Goal: Task Accomplishment & Management: Complete application form

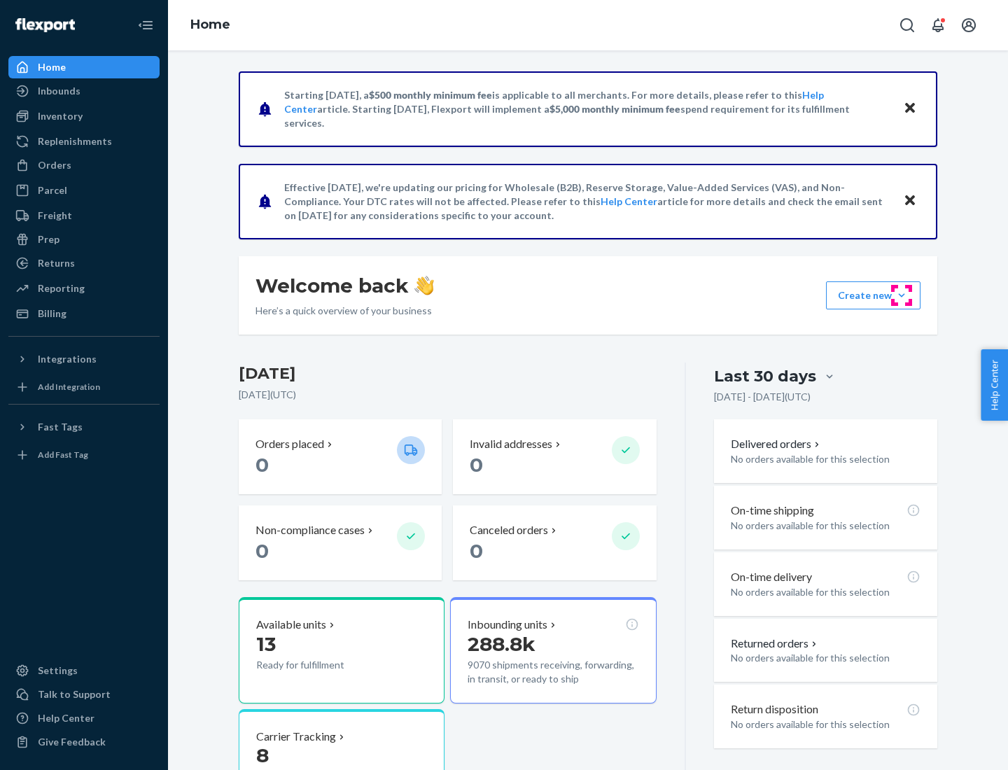
click at [902, 295] on button "Create new Create new inbound Create new order Create new product" at bounding box center [873, 295] width 94 height 28
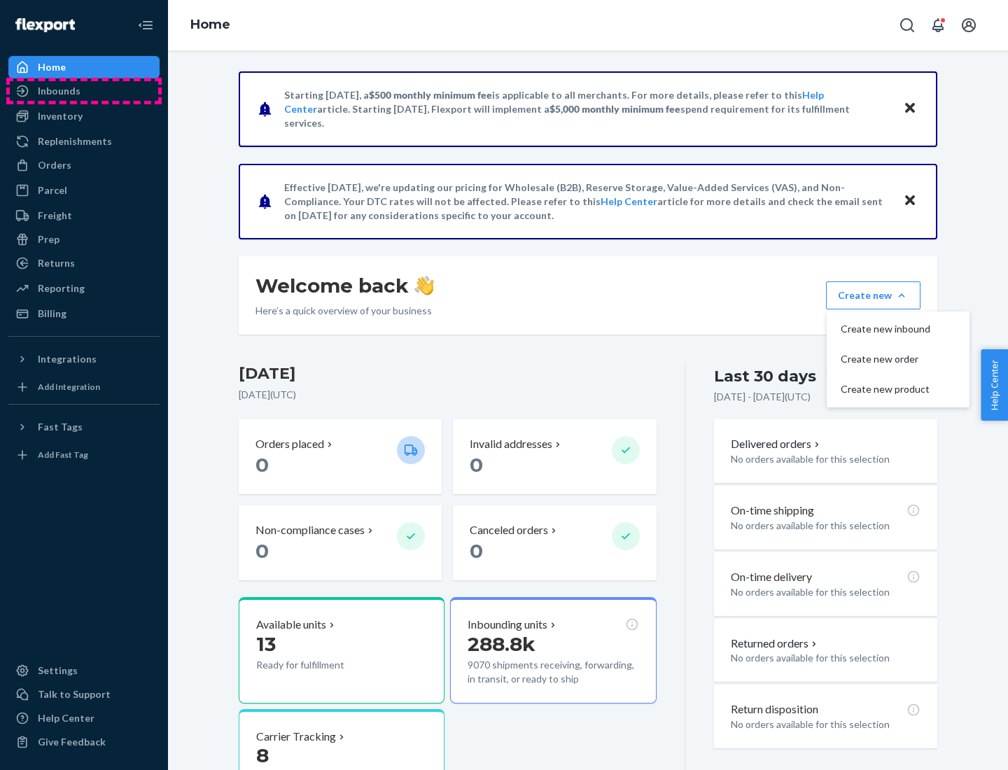
click at [84, 91] on div "Inbounds" at bounding box center [84, 91] width 148 height 20
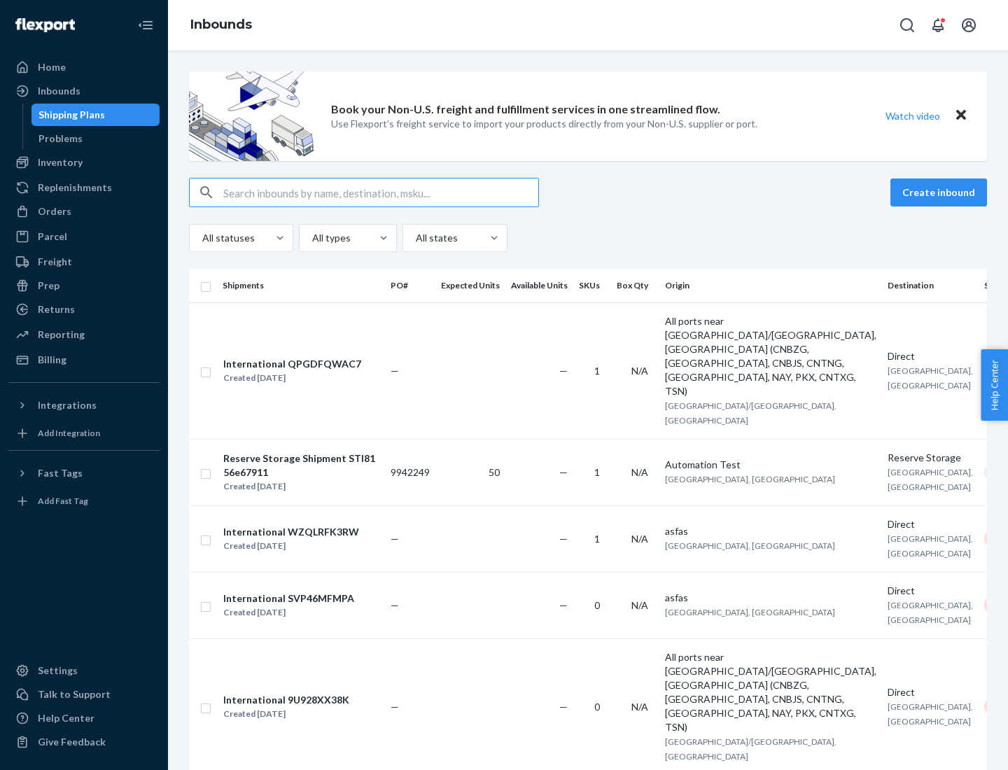
click at [941, 192] on button "Create inbound" at bounding box center [938, 192] width 97 height 28
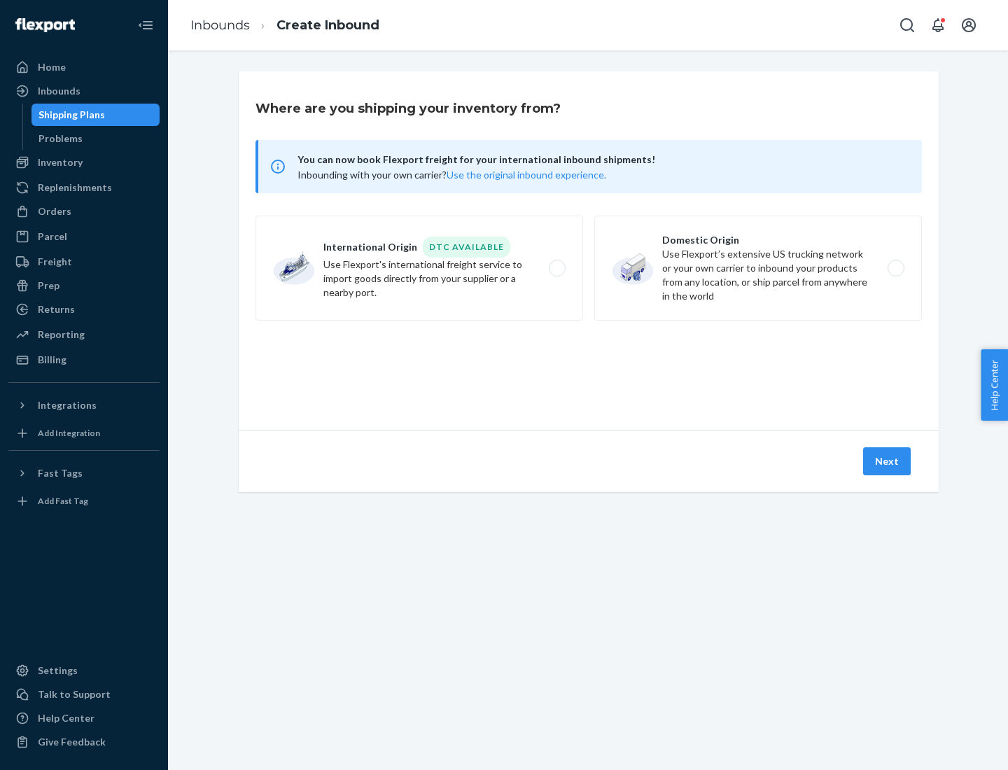
click at [758, 268] on label "Domestic Origin Use Flexport’s extensive US trucking network or your own carrie…" at bounding box center [758, 268] width 328 height 105
click at [895, 268] on input "Domestic Origin Use Flexport’s extensive US trucking network or your own carrie…" at bounding box center [899, 268] width 9 height 9
radio input "true"
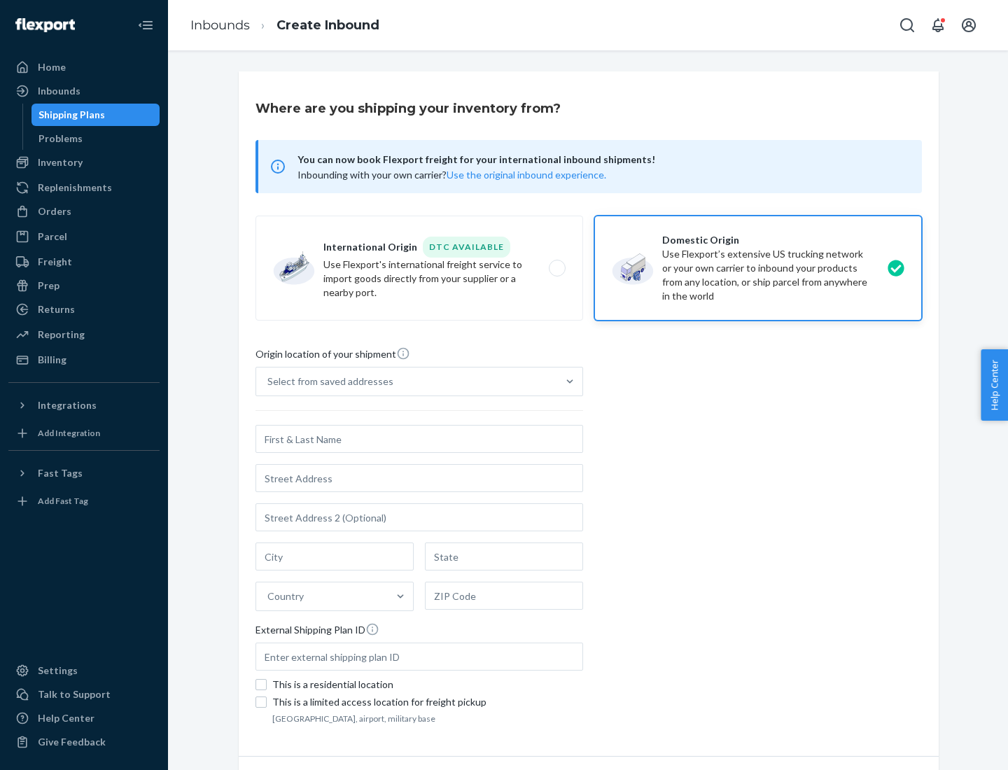
click at [327, 381] on div "Select from saved addresses" at bounding box center [330, 381] width 126 height 14
click at [269, 381] on input "Select from saved addresses" at bounding box center [267, 381] width 1 height 14
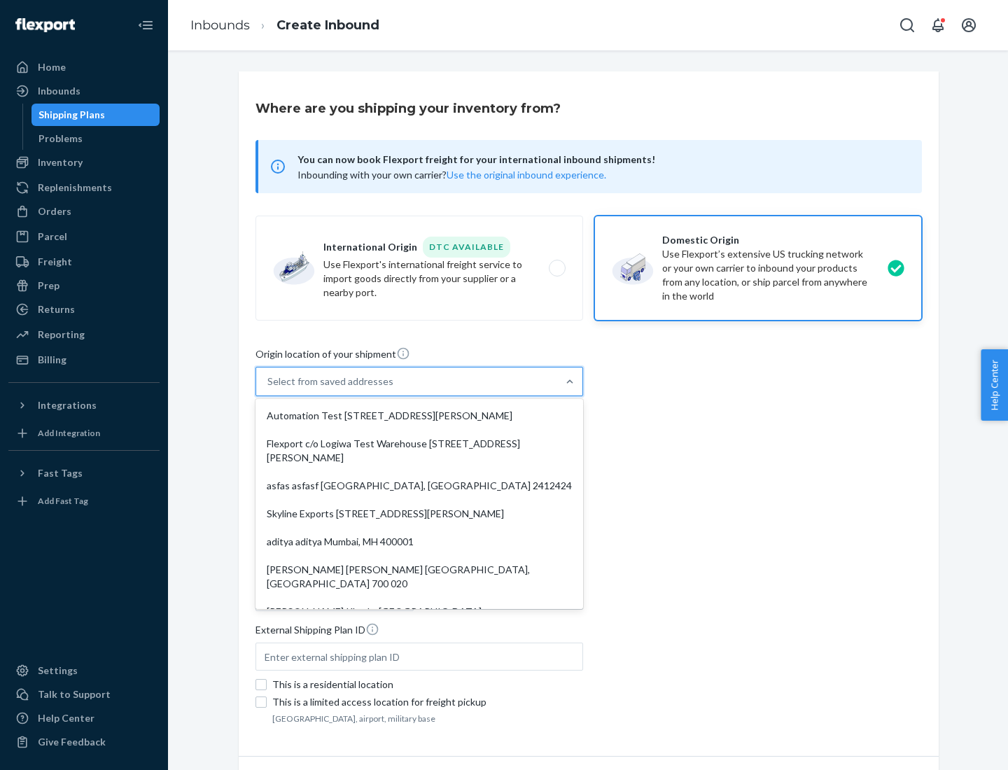
scroll to position [6, 0]
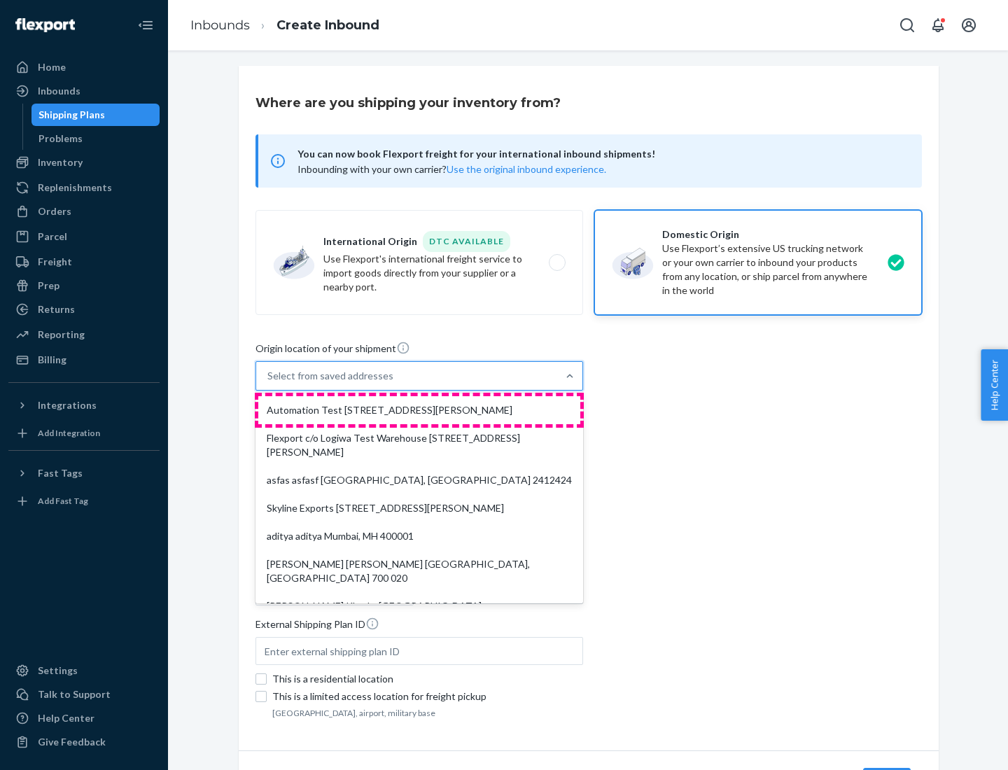
click at [419, 410] on div "Automation Test [STREET_ADDRESS][PERSON_NAME]" at bounding box center [419, 410] width 322 height 28
click at [269, 383] on input "option Automation Test [STREET_ADDRESS][PERSON_NAME]. 9 results available. Use …" at bounding box center [267, 376] width 1 height 14
type input "Automation Test"
type input "9th Floor"
type input "[GEOGRAPHIC_DATA]"
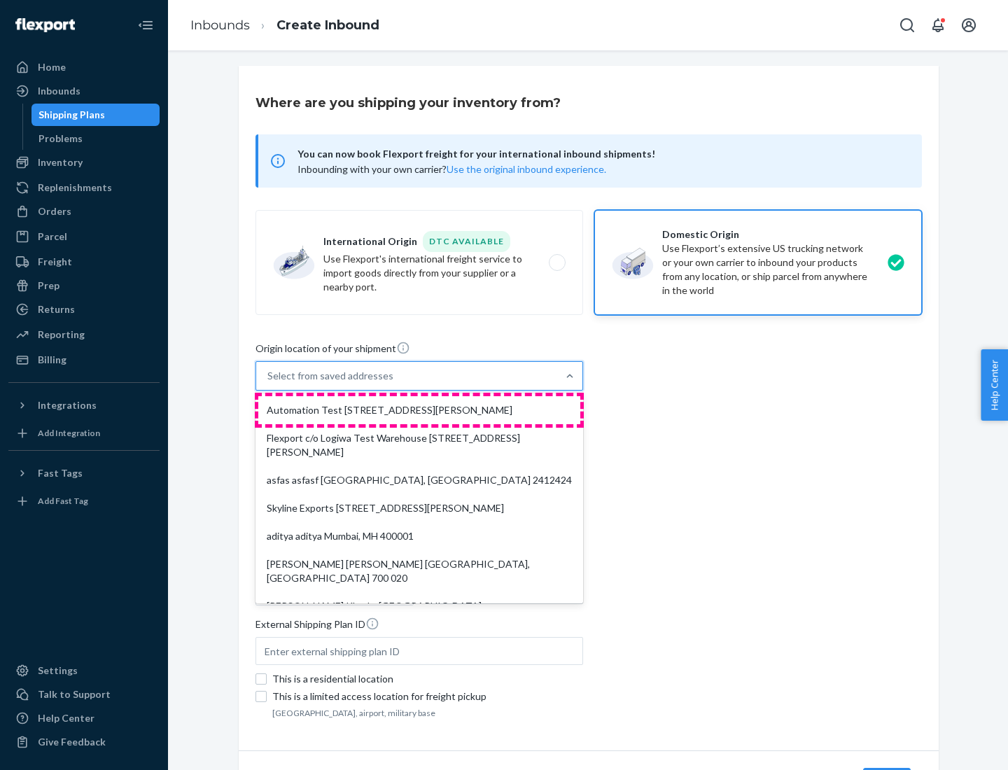
type input "CA"
type input "94104"
type input "[STREET_ADDRESS][PERSON_NAME]"
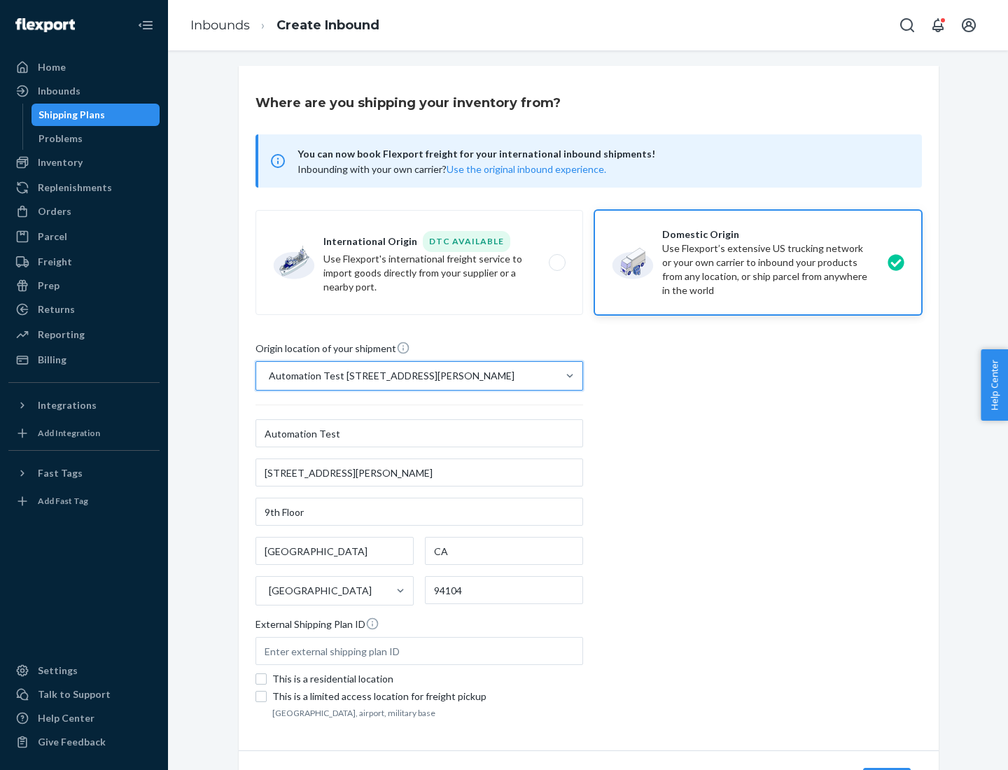
scroll to position [82, 0]
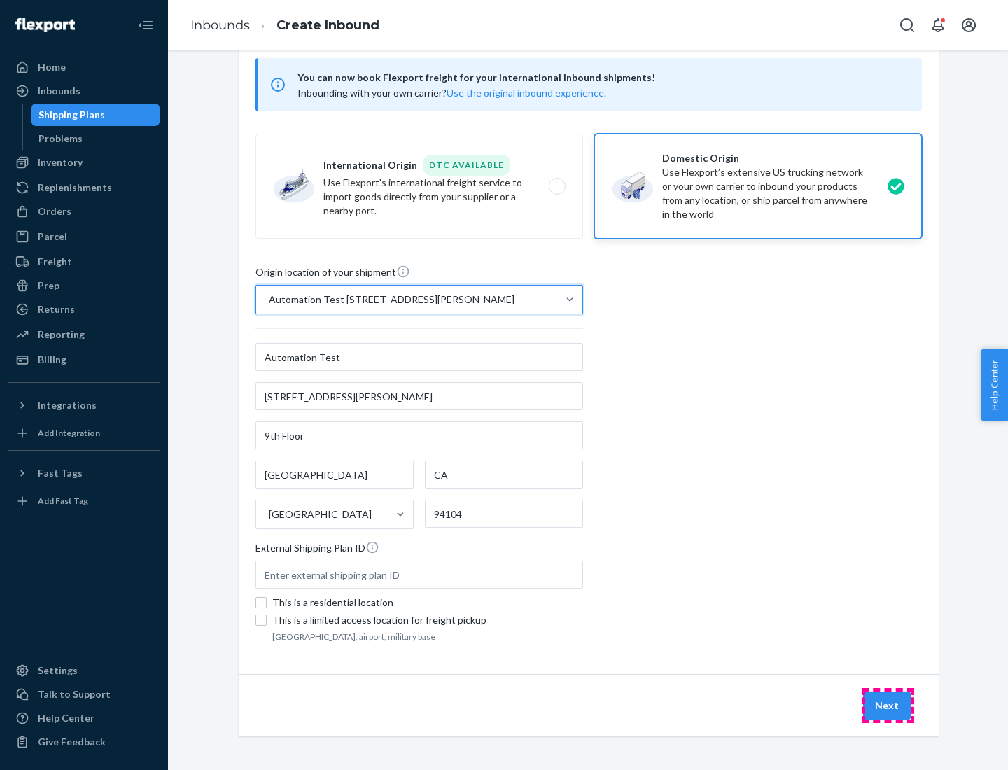
click at [888, 706] on button "Next" at bounding box center [887, 706] width 48 height 28
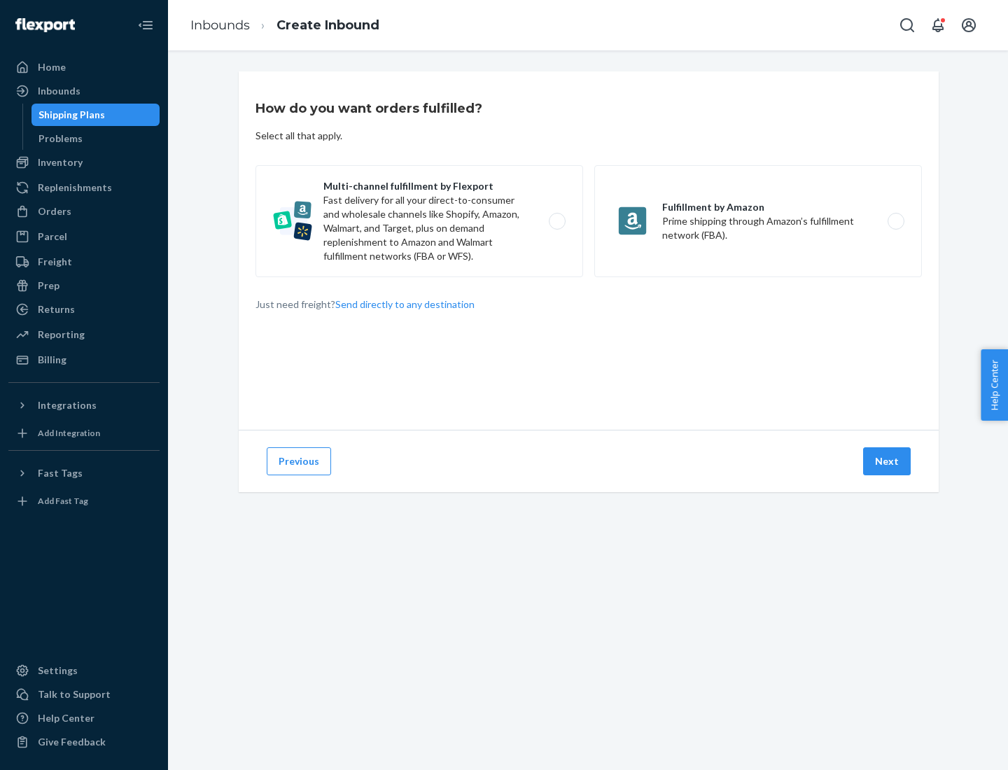
click at [419, 221] on label "Multi-channel fulfillment by Flexport Fast delivery for all your direct-to-cons…" at bounding box center [419, 221] width 328 height 112
click at [556, 221] on input "Multi-channel fulfillment by Flexport Fast delivery for all your direct-to-cons…" at bounding box center [560, 221] width 9 height 9
radio input "true"
click at [888, 461] on button "Next" at bounding box center [887, 461] width 48 height 28
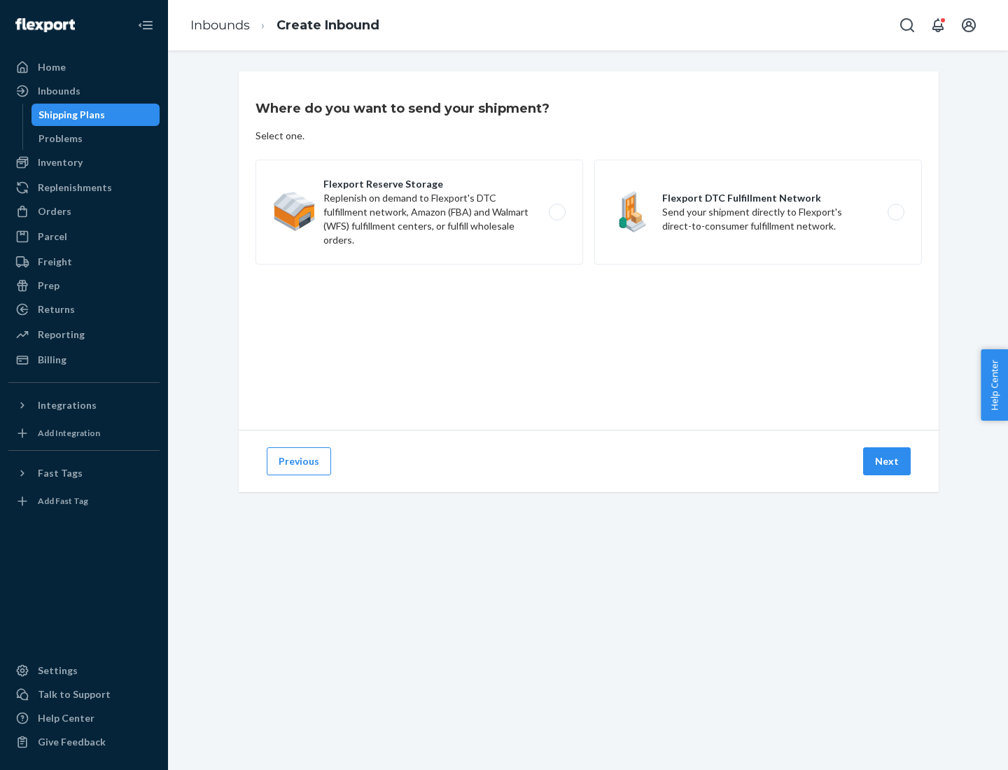
click at [758, 212] on label "Flexport DTC Fulfillment Network Send your shipment directly to Flexport's dire…" at bounding box center [758, 212] width 328 height 105
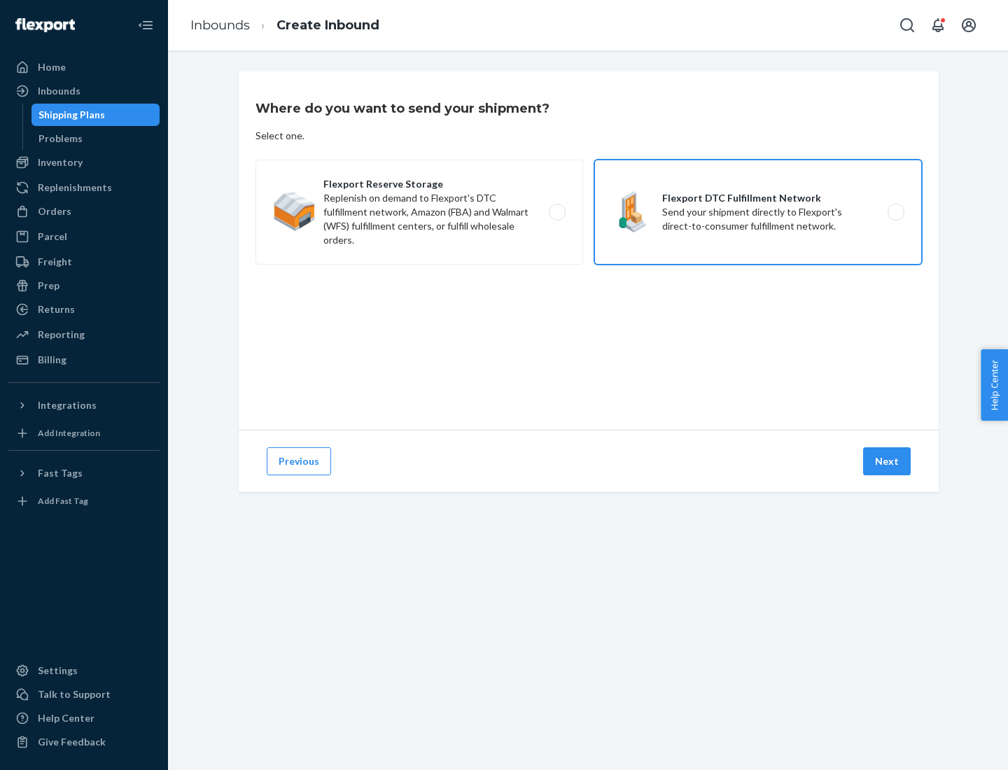
click at [895, 212] on input "Flexport DTC Fulfillment Network Send your shipment directly to Flexport's dire…" at bounding box center [899, 212] width 9 height 9
radio input "true"
click at [888, 461] on button "Next" at bounding box center [887, 461] width 48 height 28
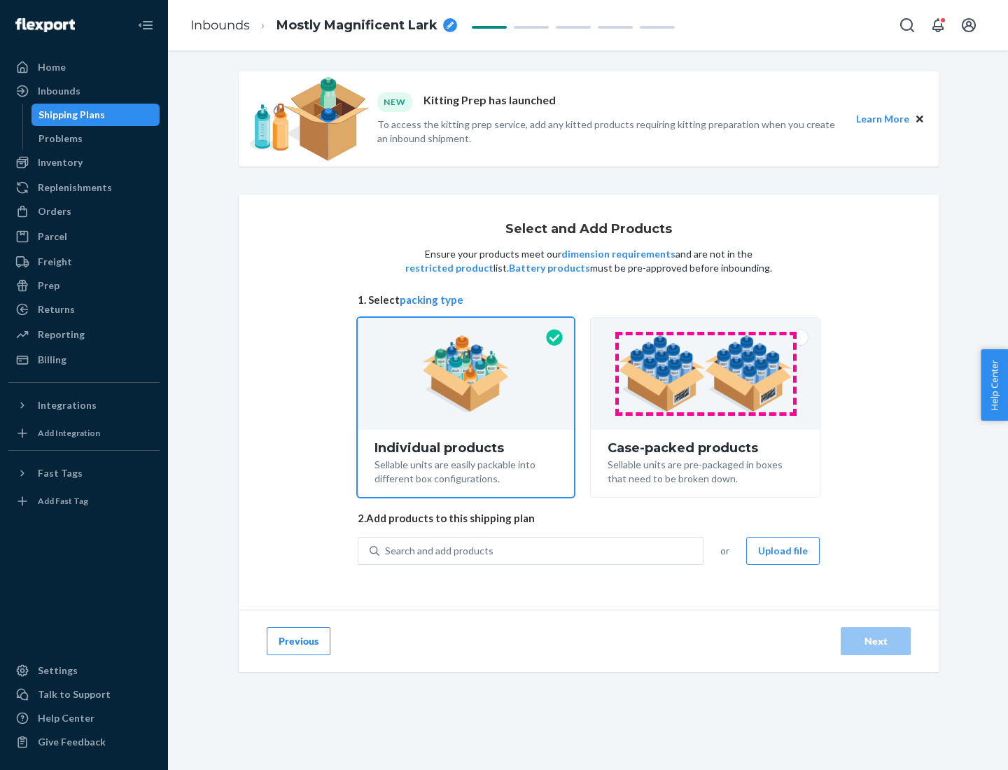
click at [706, 374] on img at bounding box center [705, 373] width 174 height 77
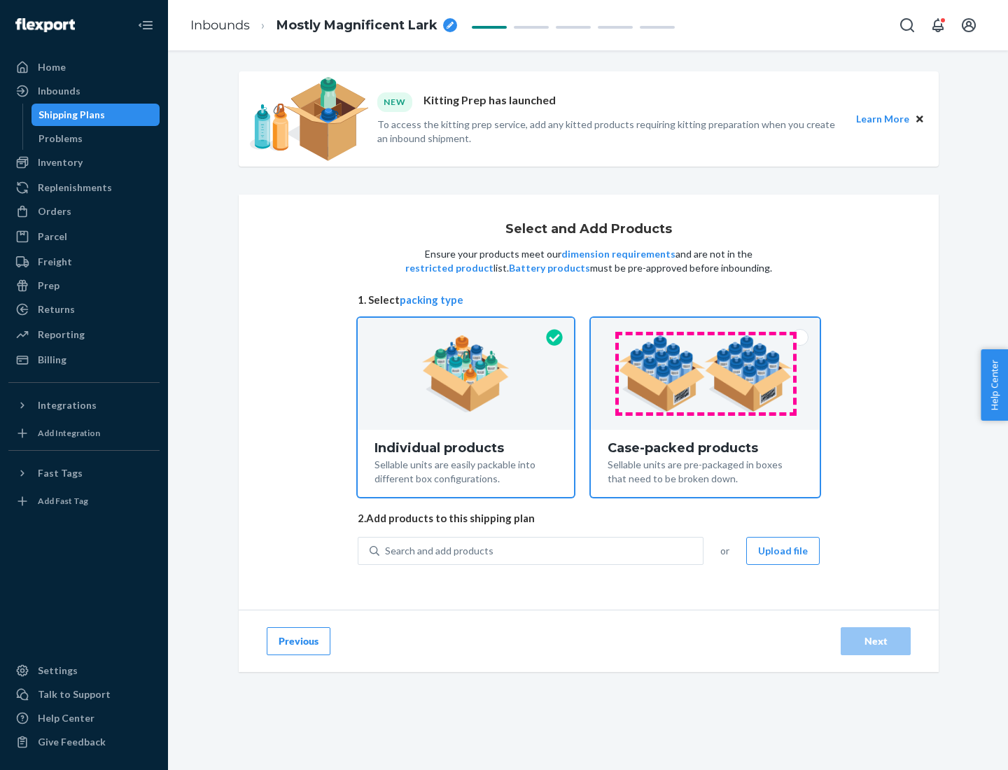
click at [706, 327] on input "Case-packed products Sellable units are pre-packaged in boxes that need to be b…" at bounding box center [705, 322] width 9 height 9
radio input "true"
radio input "false"
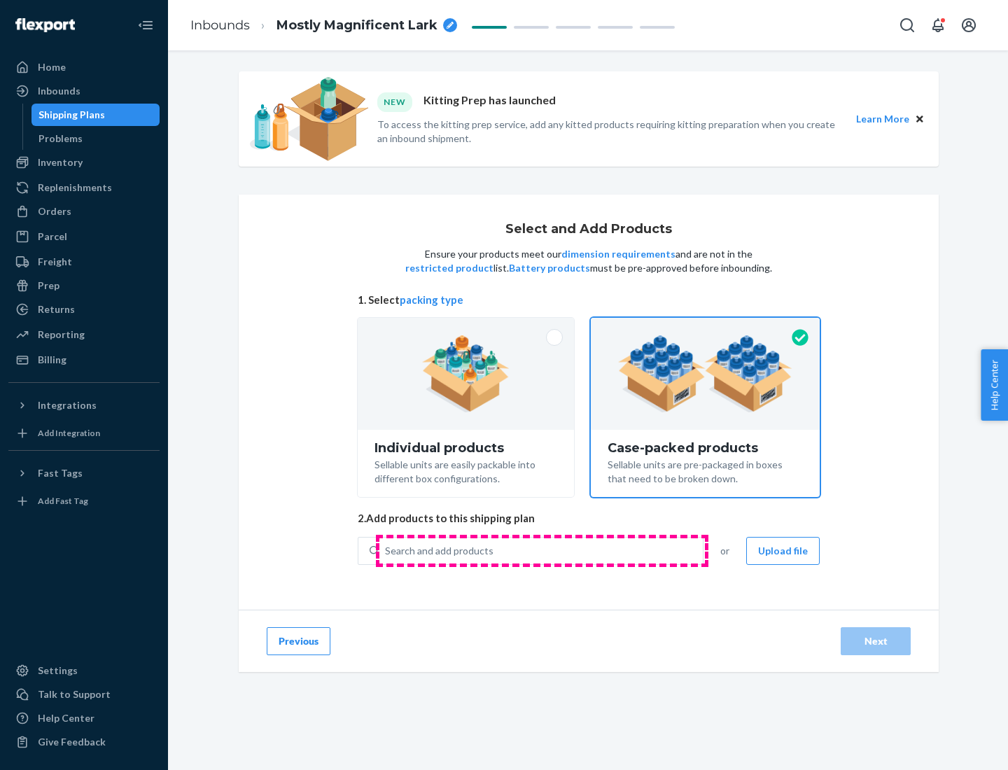
click at [542, 550] on div "Search and add products" at bounding box center [540, 550] width 323 height 25
click at [386, 550] on input "Search and add products" at bounding box center [385, 551] width 1 height 14
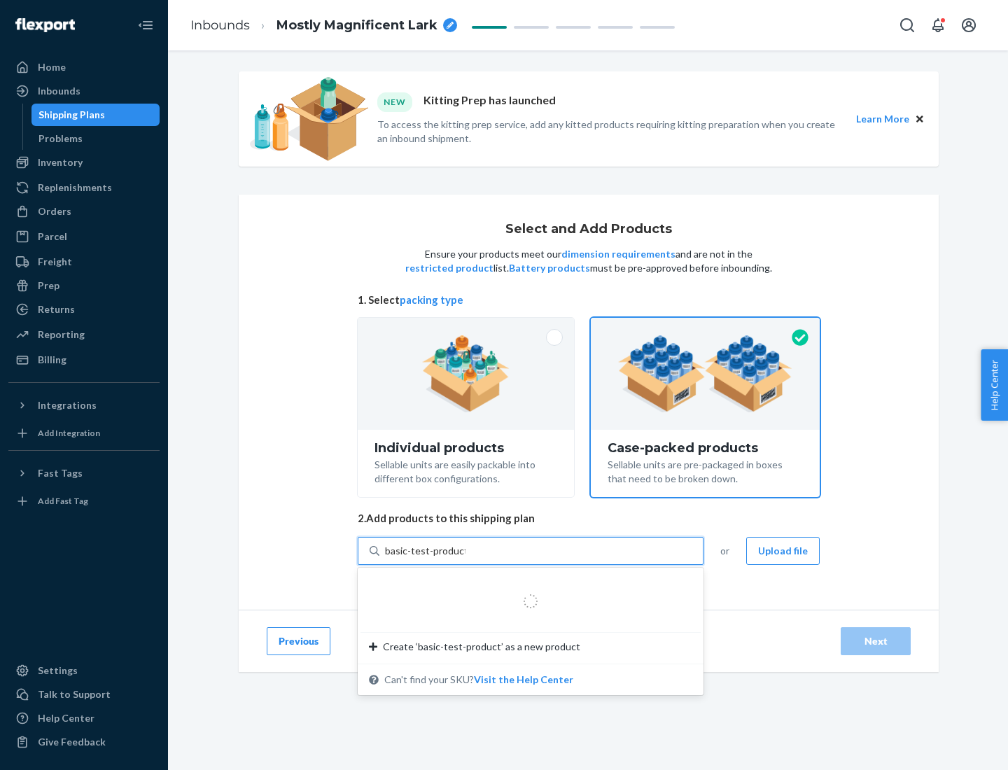
type input "basic-test-product-1"
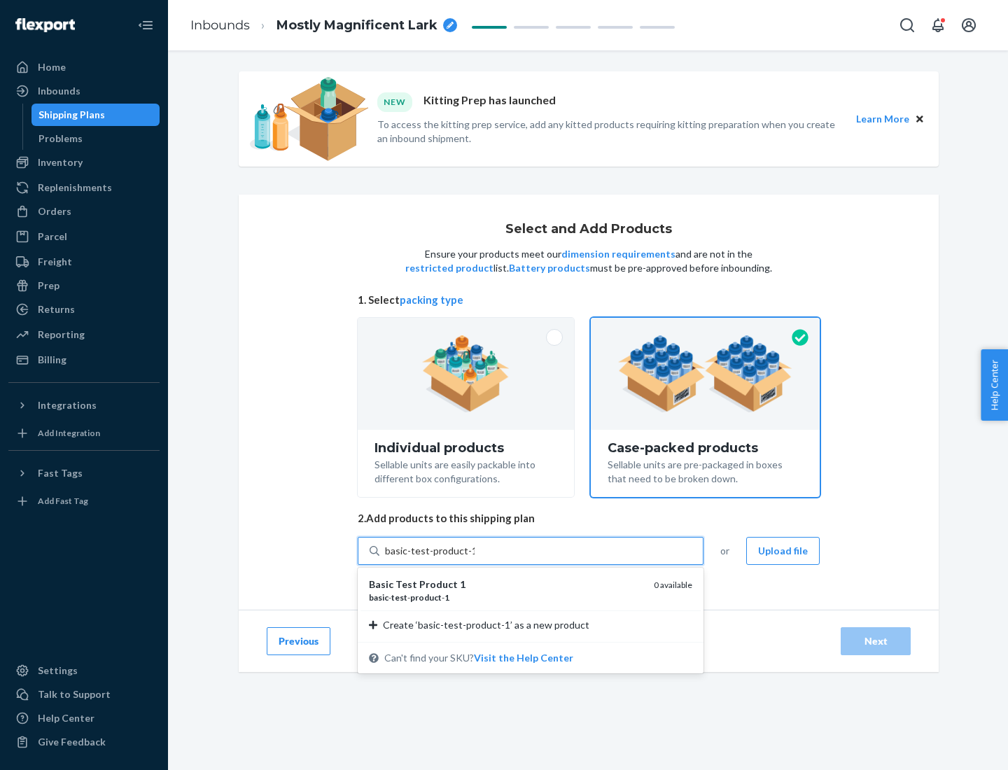
click at [506, 597] on div "basic - test - product - 1" at bounding box center [506, 597] width 274 height 12
click at [475, 558] on input "basic-test-product-1" at bounding box center [430, 551] width 90 height 14
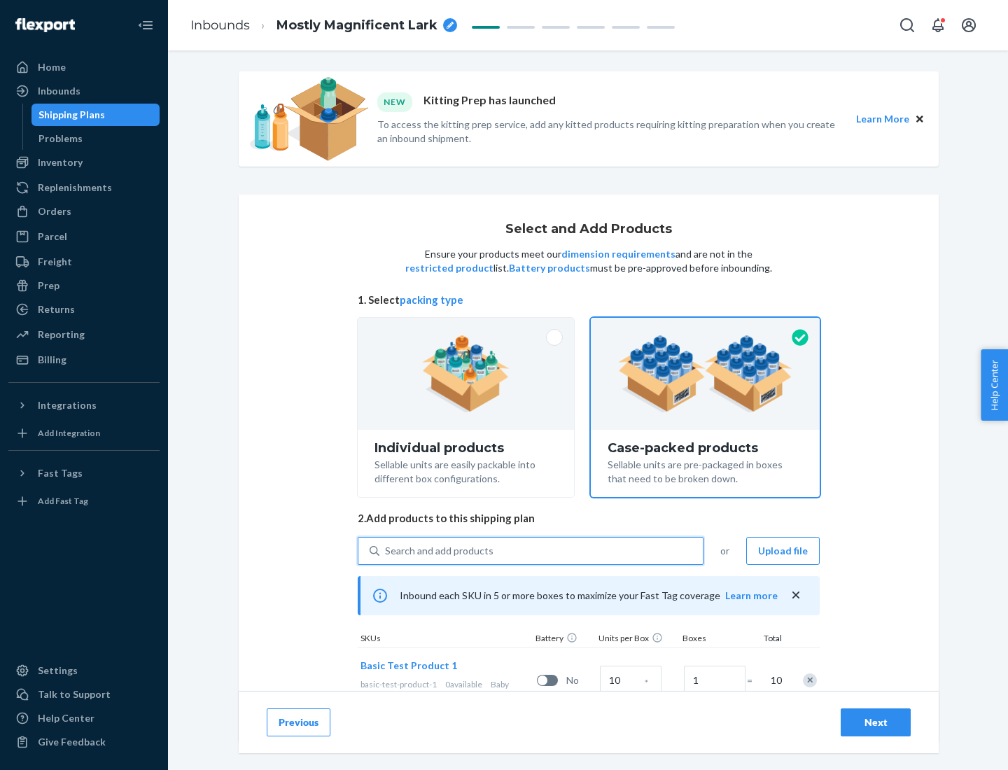
scroll to position [50, 0]
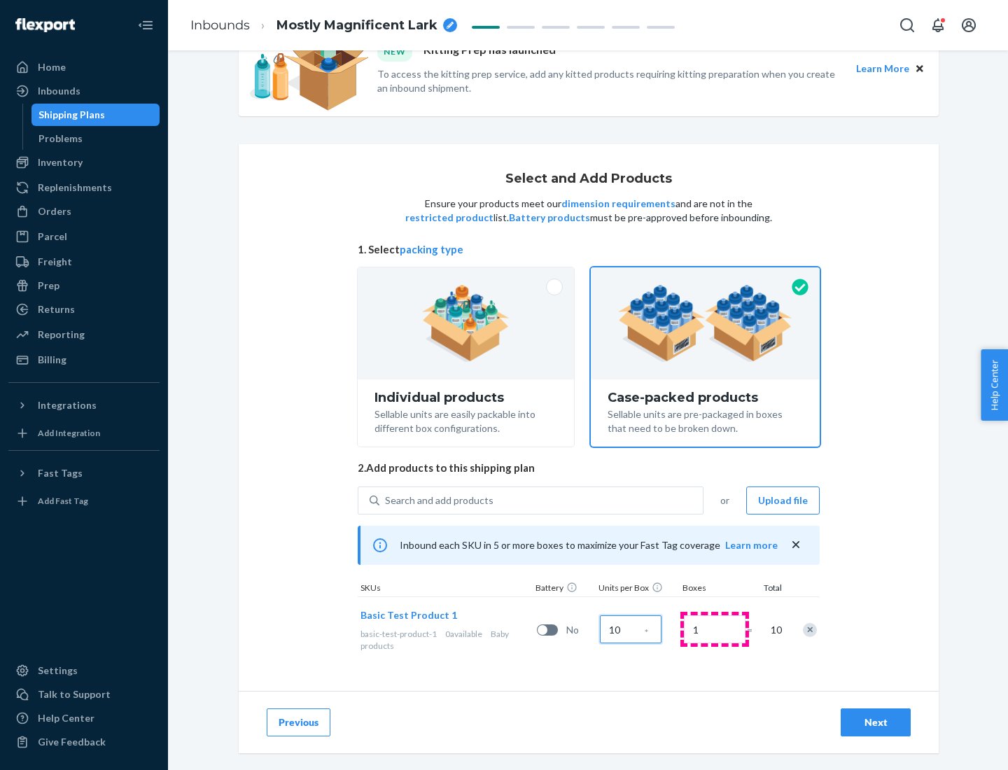
type input "10"
type input "7"
click at [876, 722] on div "Next" at bounding box center [876, 722] width 46 height 14
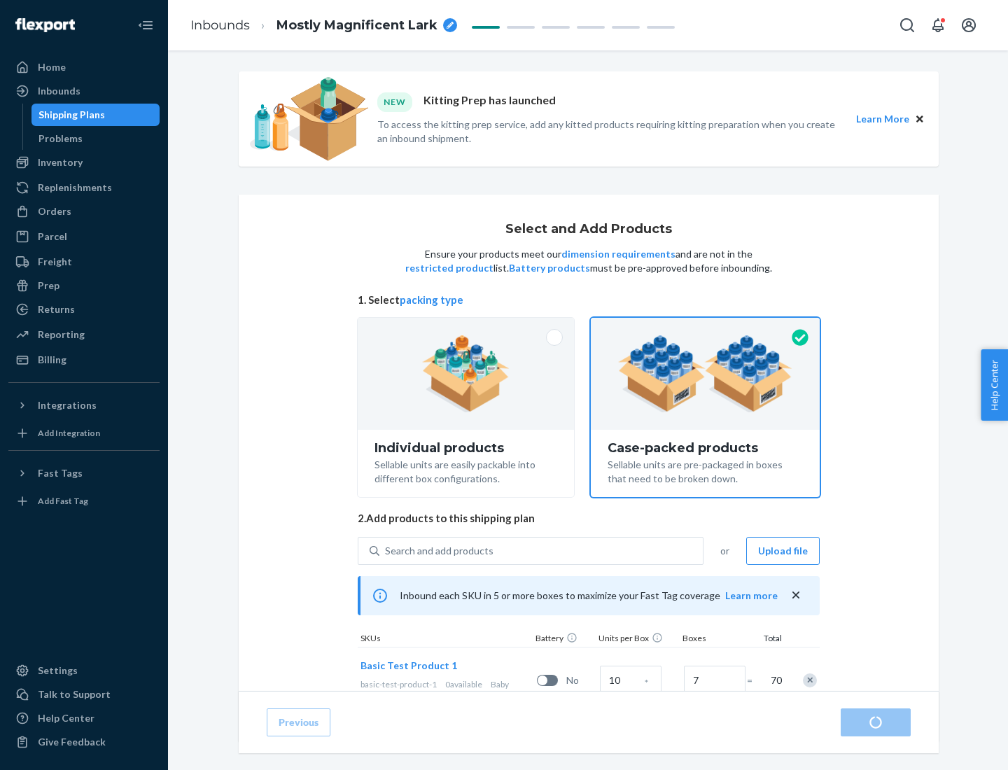
radio input "true"
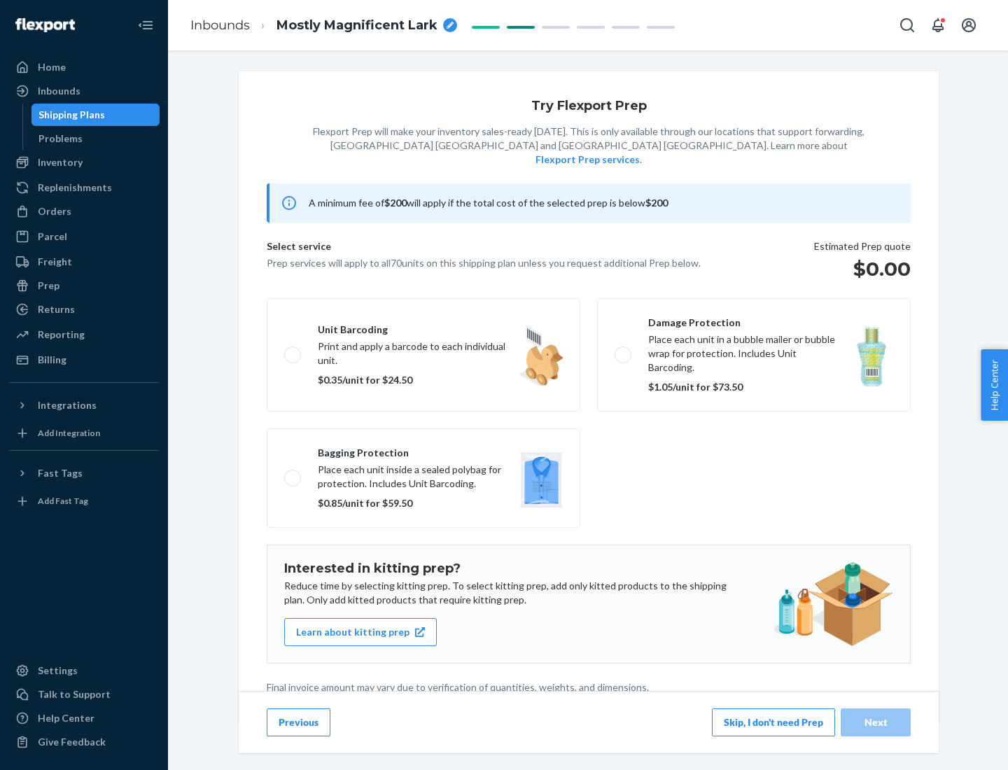
scroll to position [3, 0]
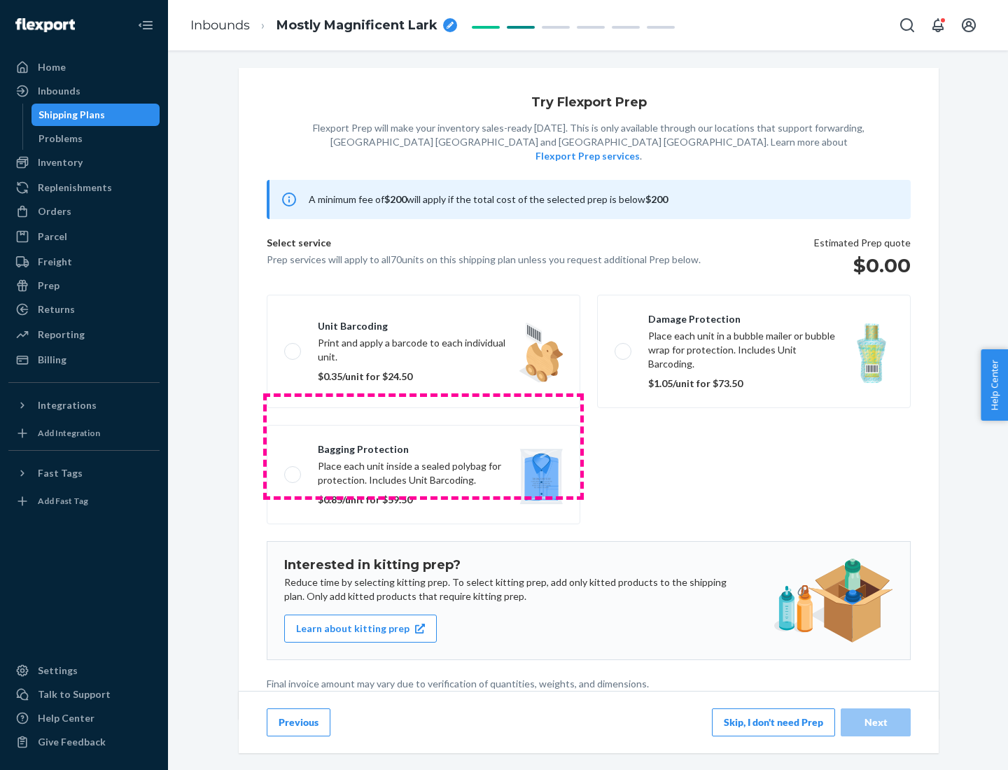
click at [423, 446] on label "Bagging protection Place each unit inside a sealed polybag for protection. Incl…" at bounding box center [424, 474] width 314 height 99
click at [293, 470] on input "Bagging protection Place each unit inside a sealed polybag for protection. Incl…" at bounding box center [288, 474] width 9 height 9
checkbox input "true"
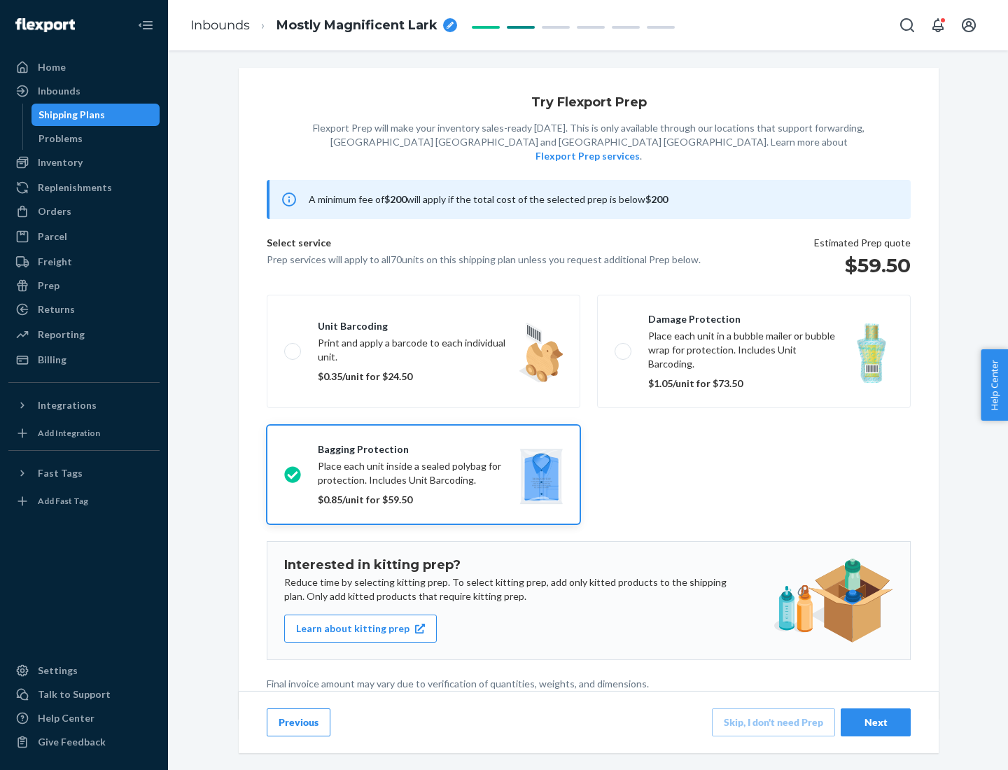
click at [876, 722] on div "Next" at bounding box center [876, 722] width 46 height 14
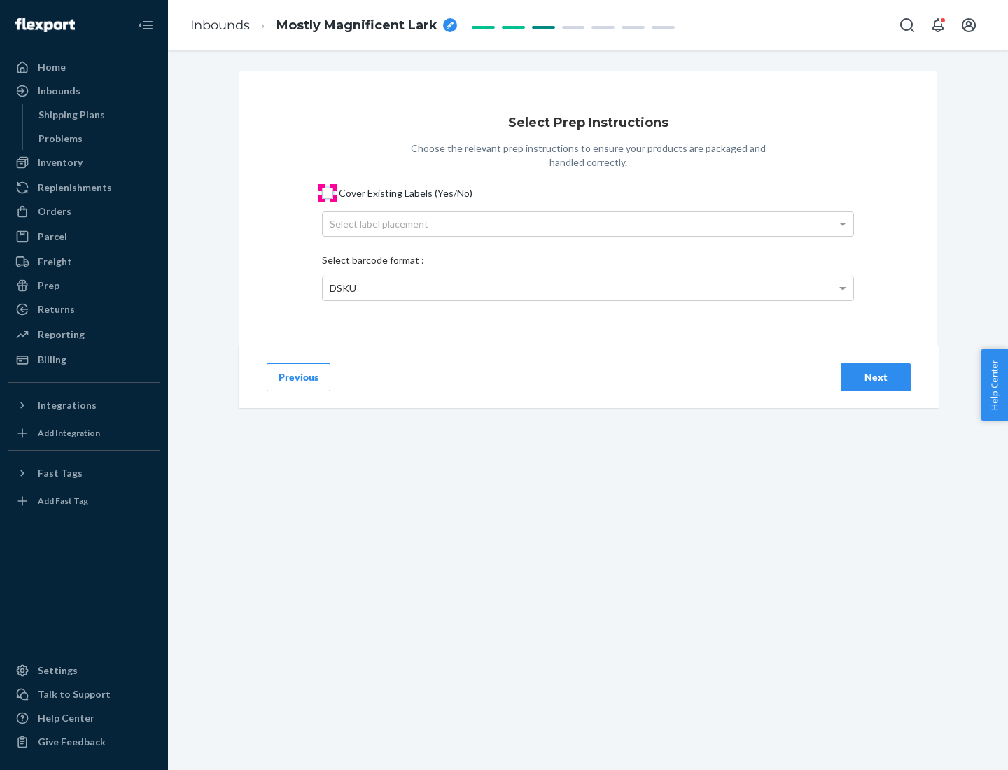
click at [328, 192] on input "Cover Existing Labels (Yes/No)" at bounding box center [327, 193] width 11 height 11
checkbox input "true"
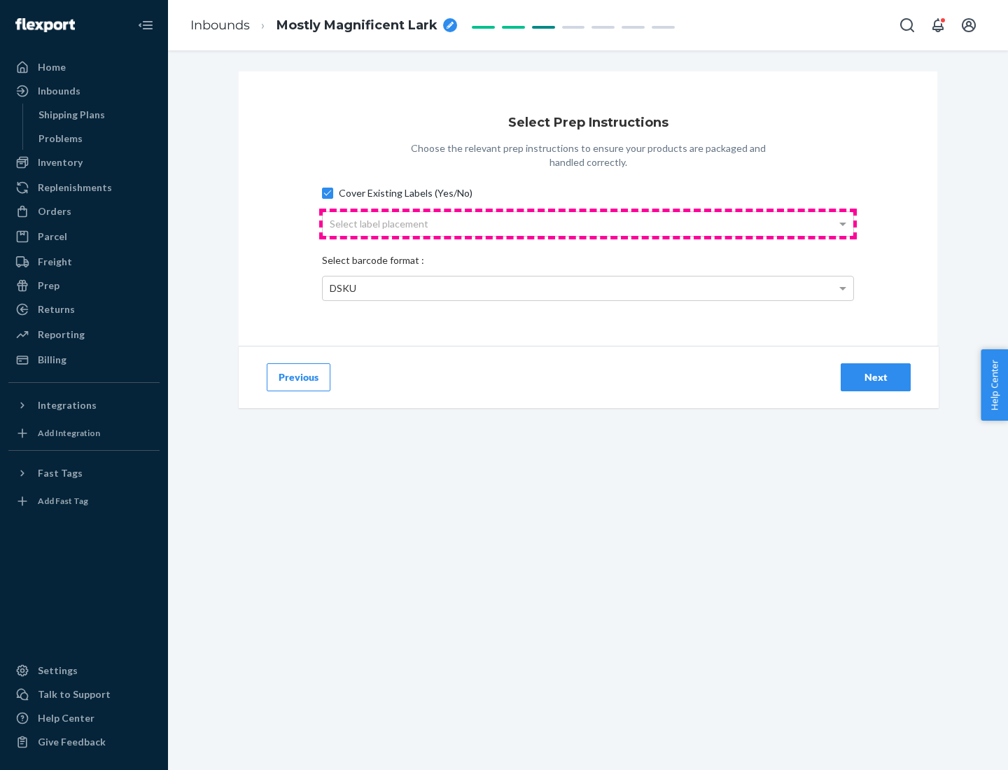
click at [588, 223] on div "Select label placement" at bounding box center [588, 224] width 531 height 24
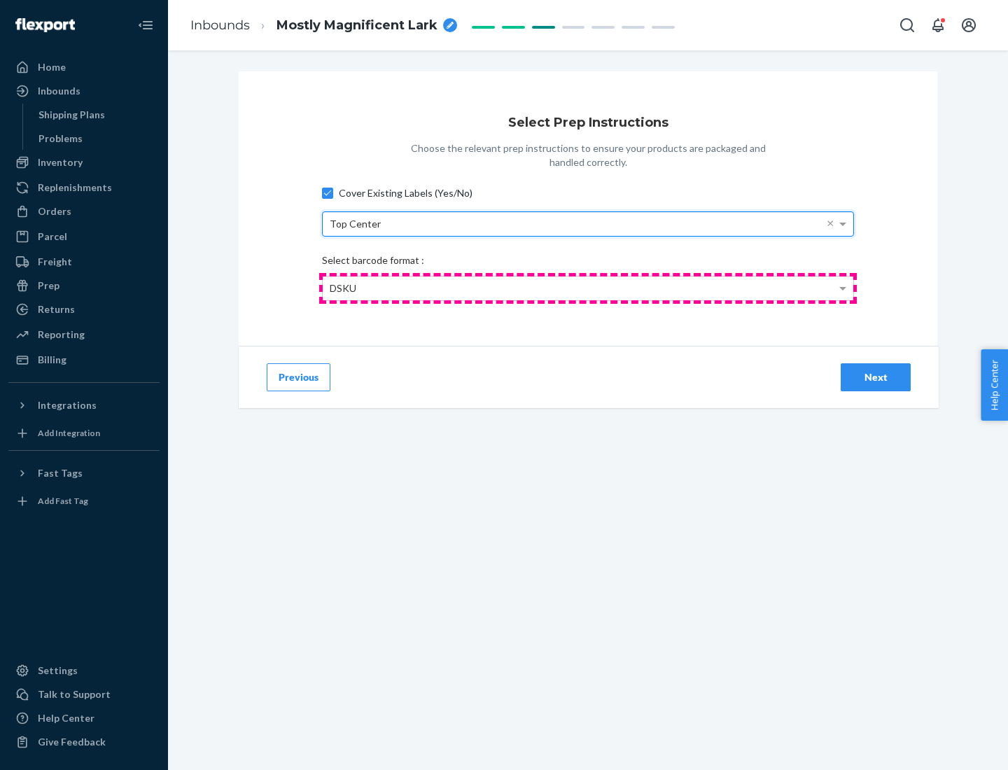
click at [588, 288] on div "DSKU" at bounding box center [588, 288] width 531 height 24
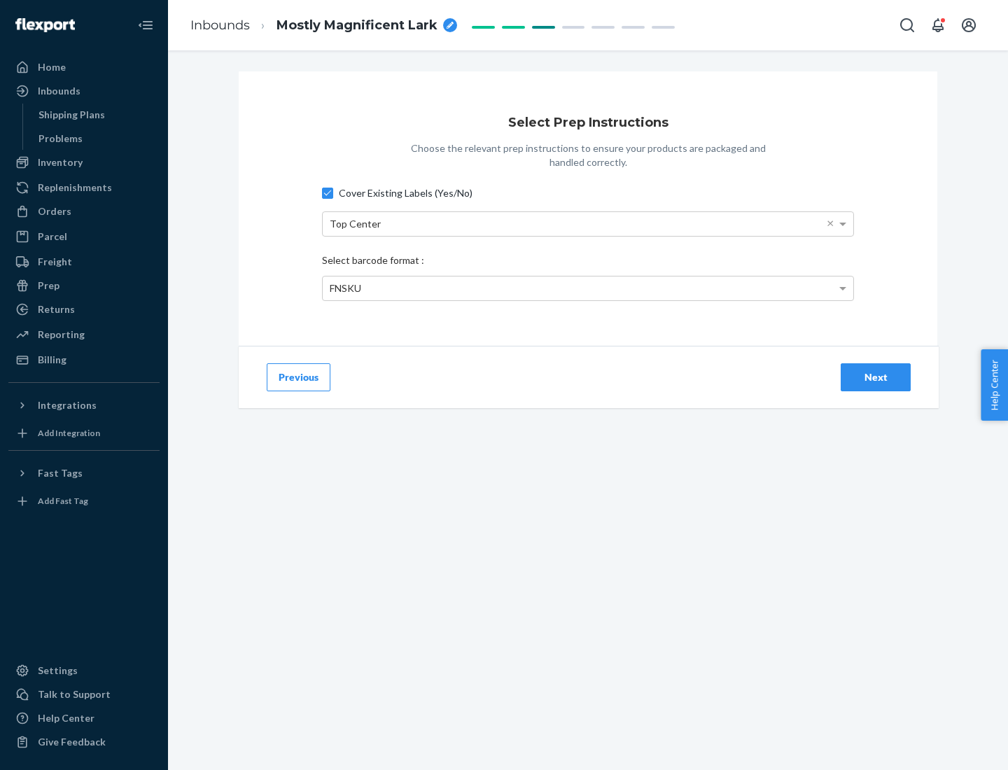
click at [876, 377] on div "Next" at bounding box center [876, 377] width 46 height 14
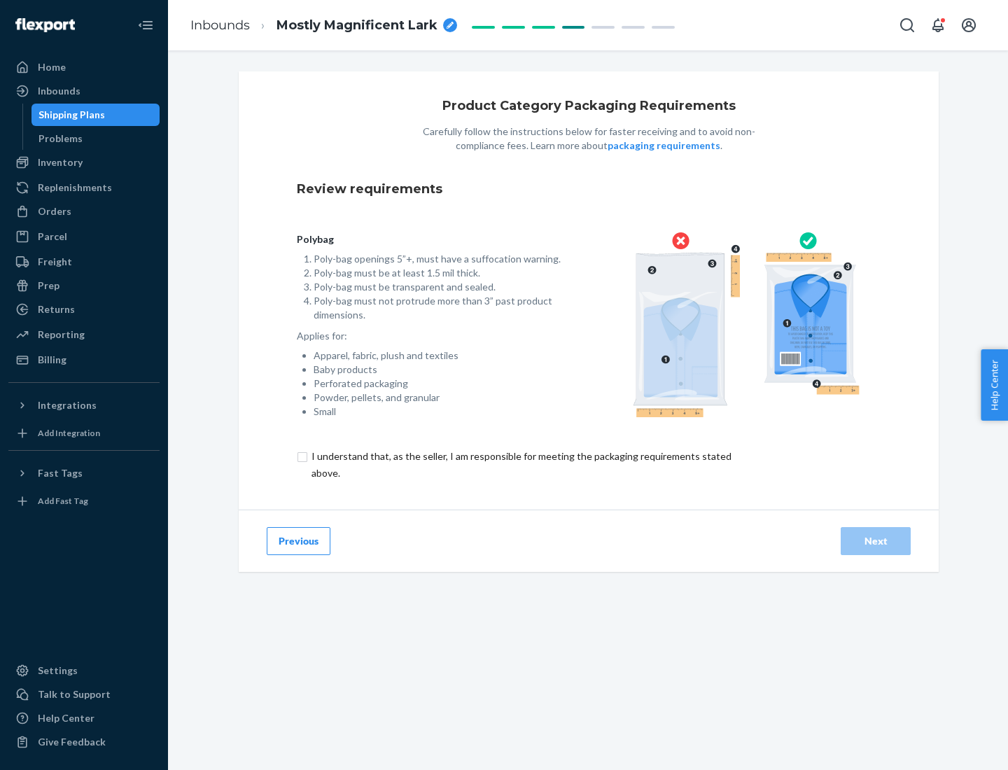
click at [520, 464] on input "checkbox" at bounding box center [529, 465] width 465 height 34
checkbox input "true"
click at [876, 540] on div "Next" at bounding box center [876, 541] width 46 height 14
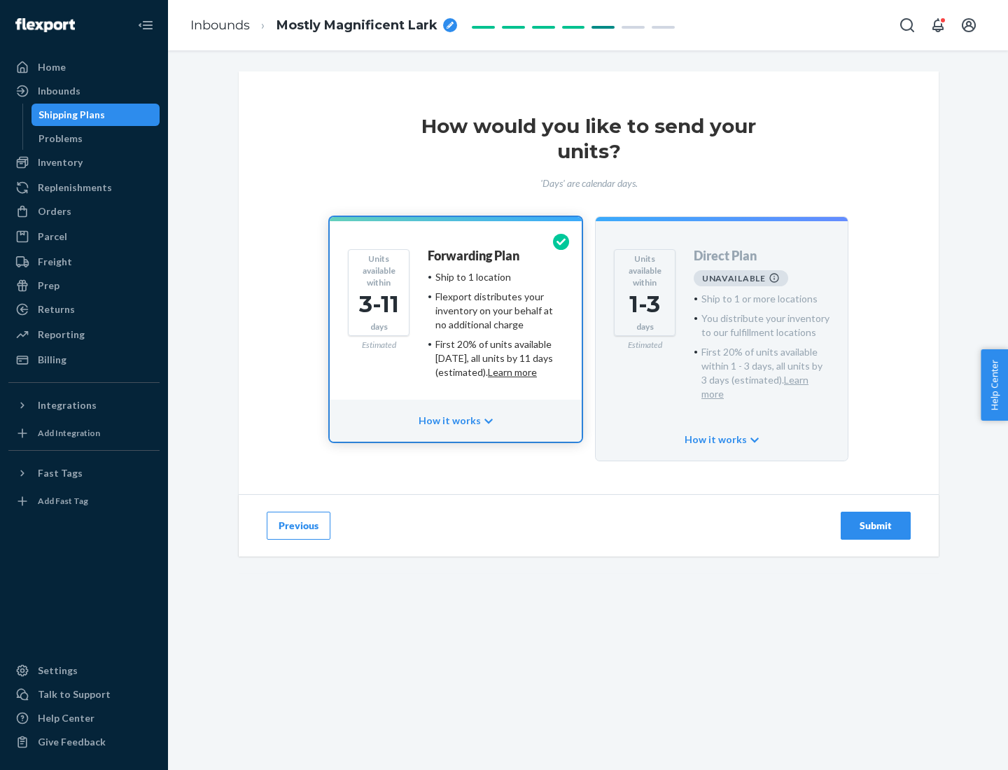
click at [475, 255] on h4 "Forwarding Plan" at bounding box center [474, 256] width 92 height 14
click at [876, 519] on div "Submit" at bounding box center [876, 526] width 46 height 14
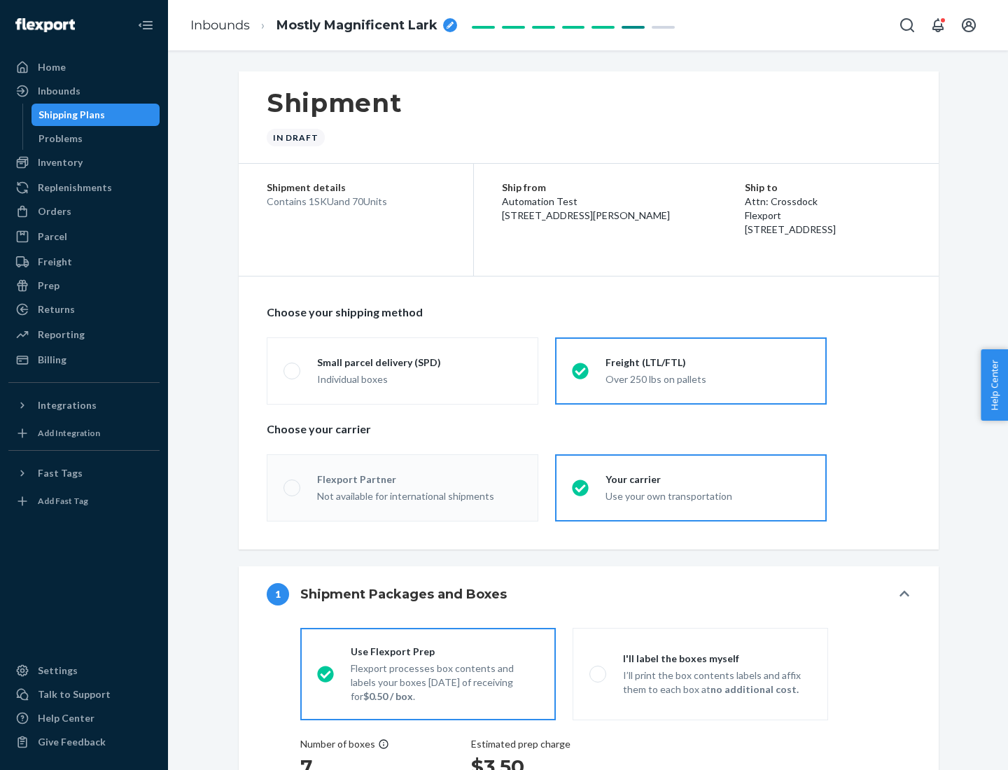
radio input "true"
radio input "false"
radio input "true"
radio input "false"
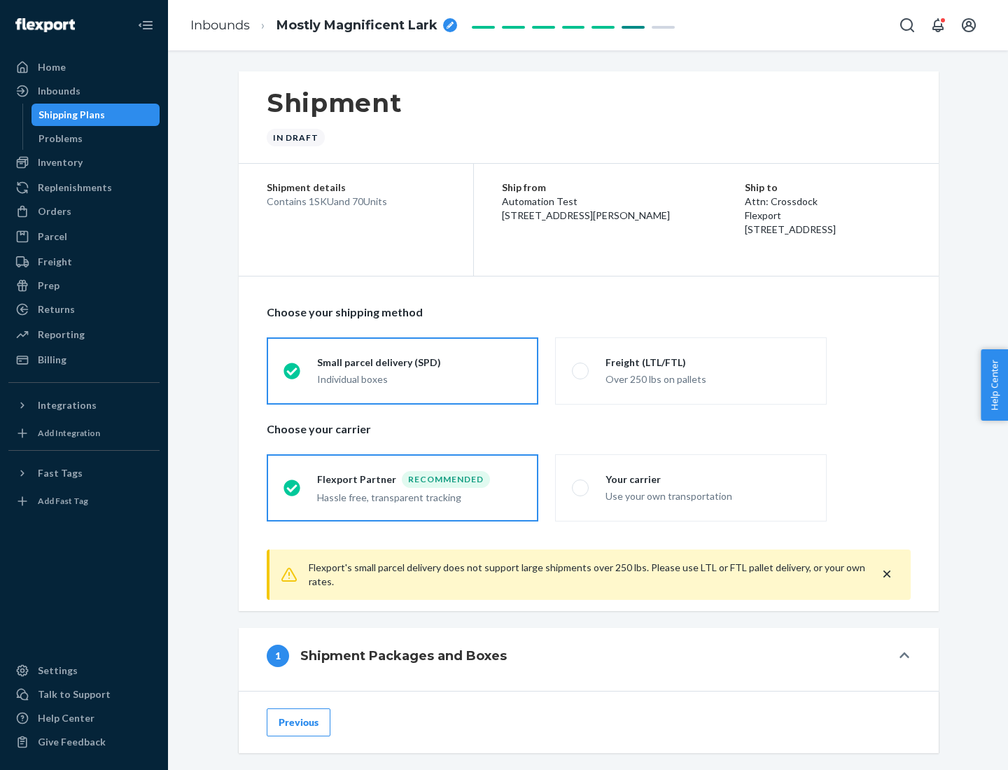
click at [691, 370] on div "Over 250 lbs on pallets" at bounding box center [707, 378] width 204 height 17
click at [581, 370] on input "Freight (LTL/FTL) Over 250 lbs on pallets" at bounding box center [576, 370] width 9 height 9
radio input "true"
radio input "false"
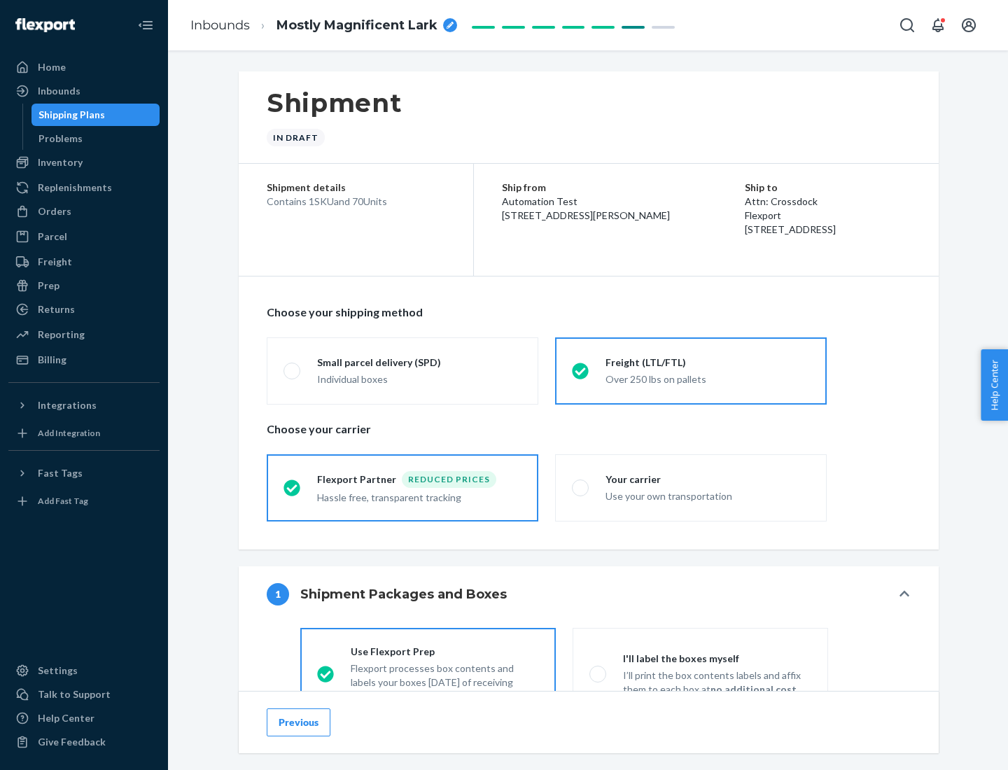
scroll to position [78, 0]
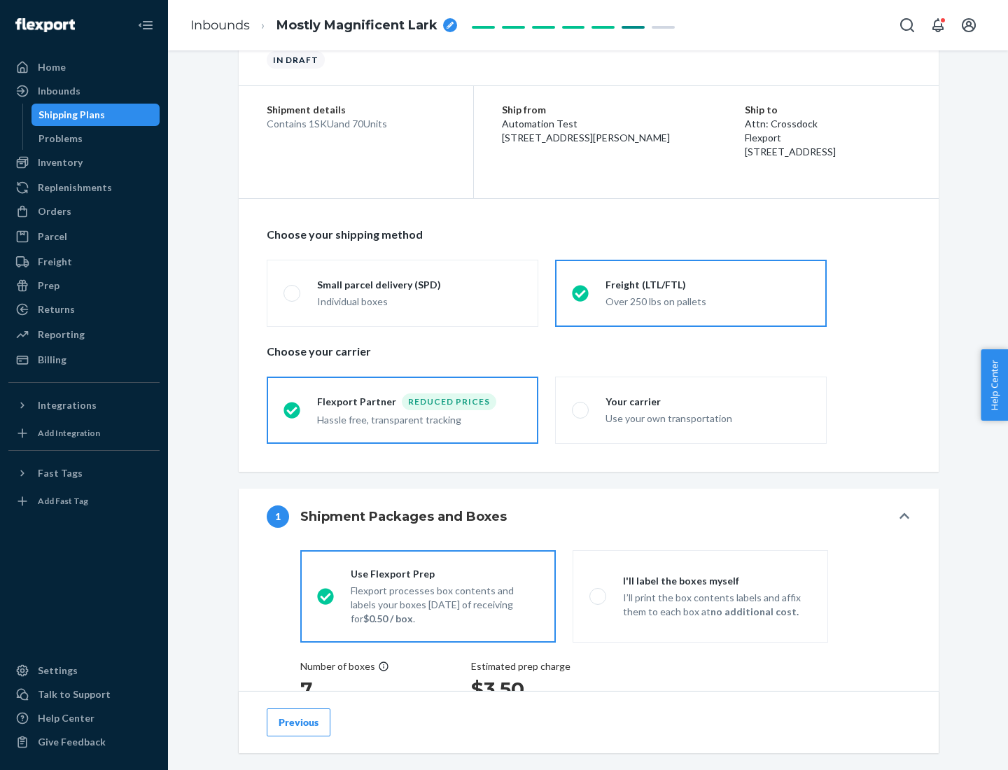
click at [402, 410] on div "Hassle free, transparent tracking" at bounding box center [419, 418] width 204 height 17
click at [293, 409] on input "Flexport Partner Reduced prices Hassle free, transparent tracking" at bounding box center [287, 409] width 9 height 9
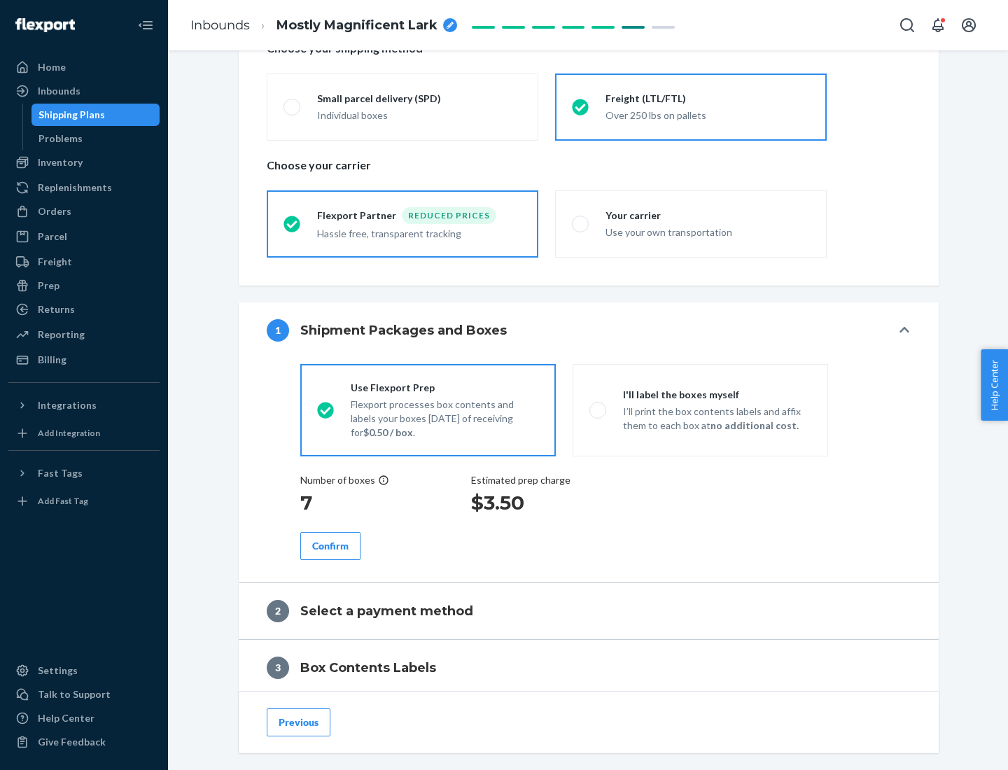
click at [700, 409] on p "I’ll print the box contents labels and affix them to each box at no additional …" at bounding box center [717, 419] width 188 height 28
click at [598, 409] on input "I'll label the boxes myself I’ll print the box contents labels and affix them t…" at bounding box center [593, 409] width 9 height 9
radio input "true"
radio input "false"
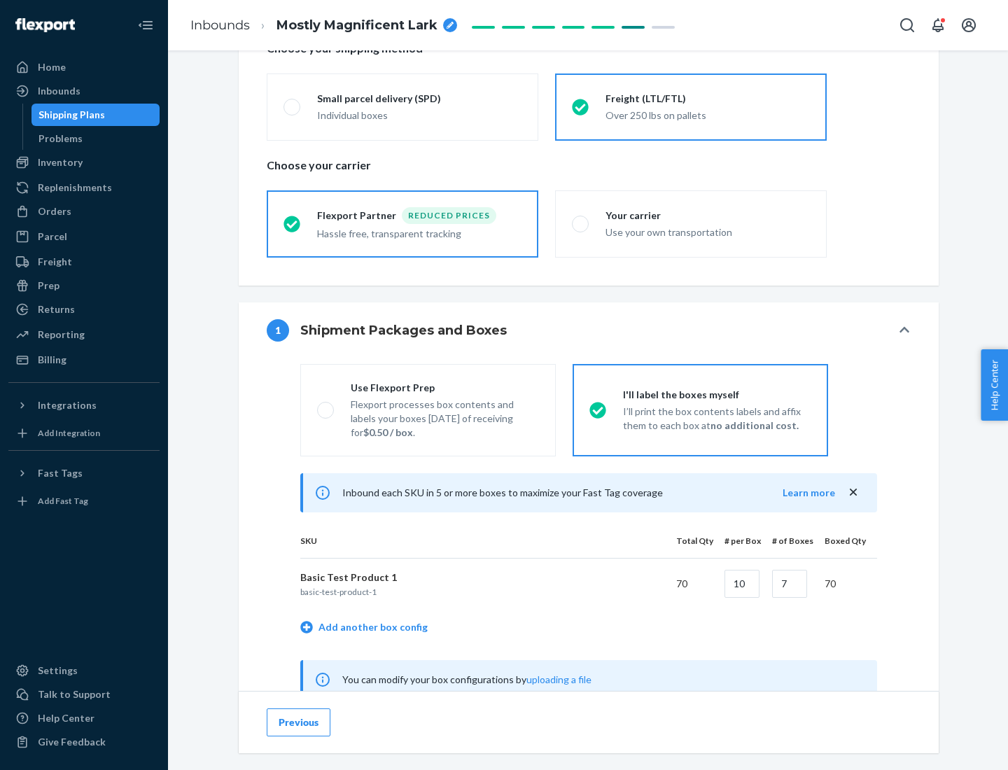
scroll to position [437, 0]
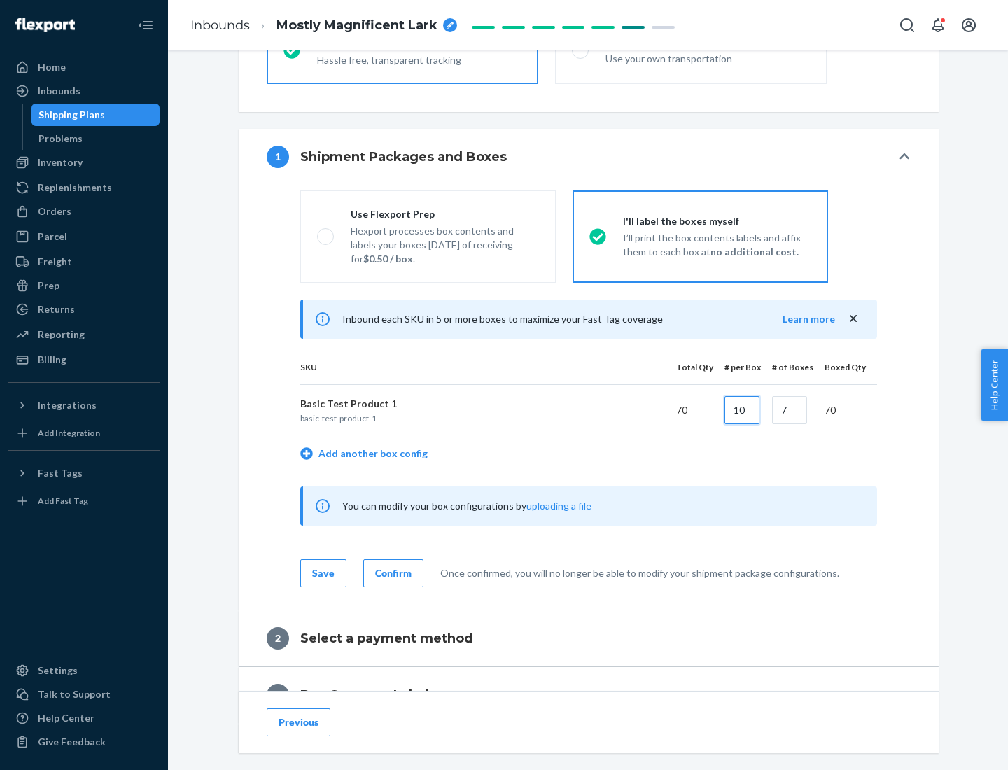
type input "10"
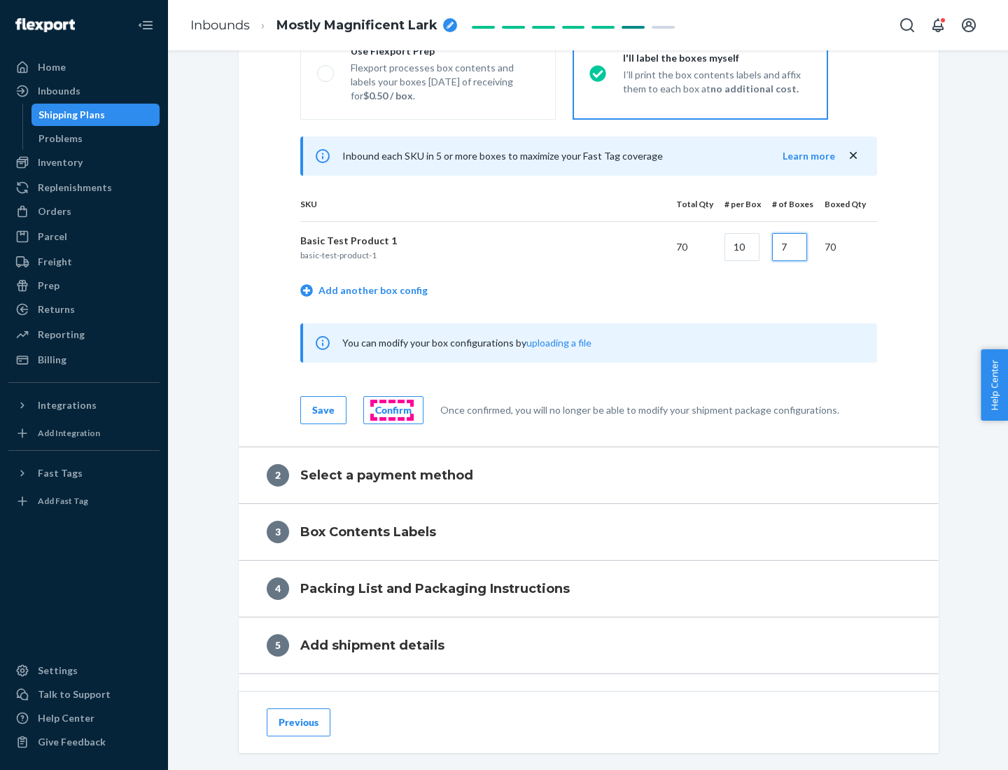
type input "7"
click at [391, 409] on div "Confirm" at bounding box center [393, 410] width 36 height 14
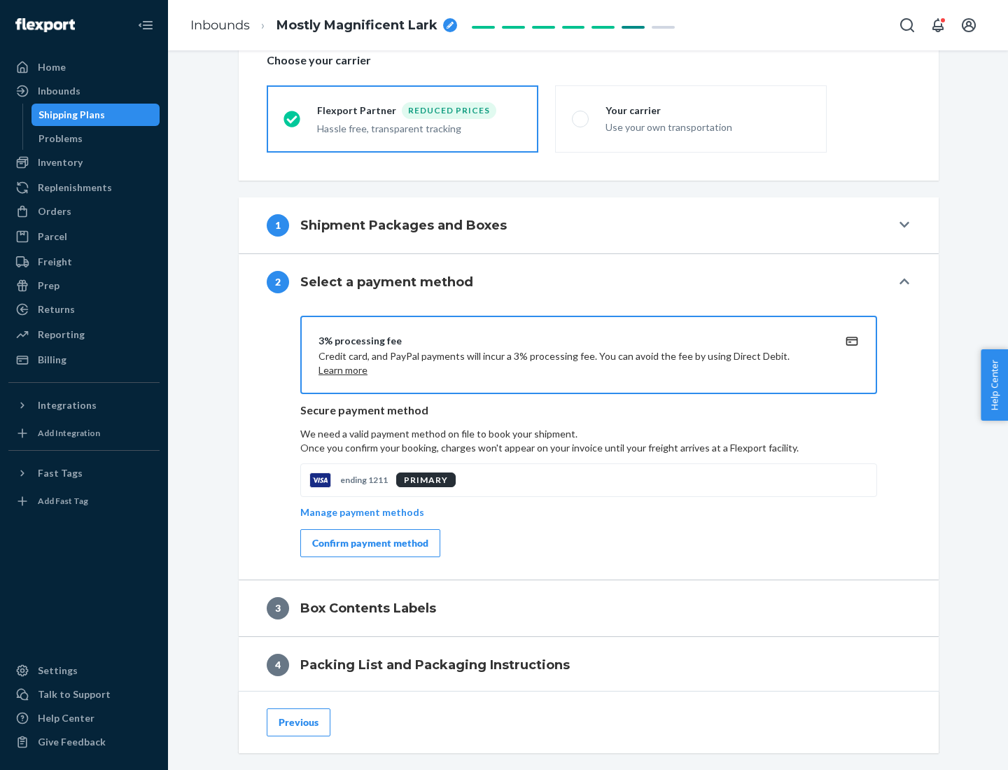
scroll to position [502, 0]
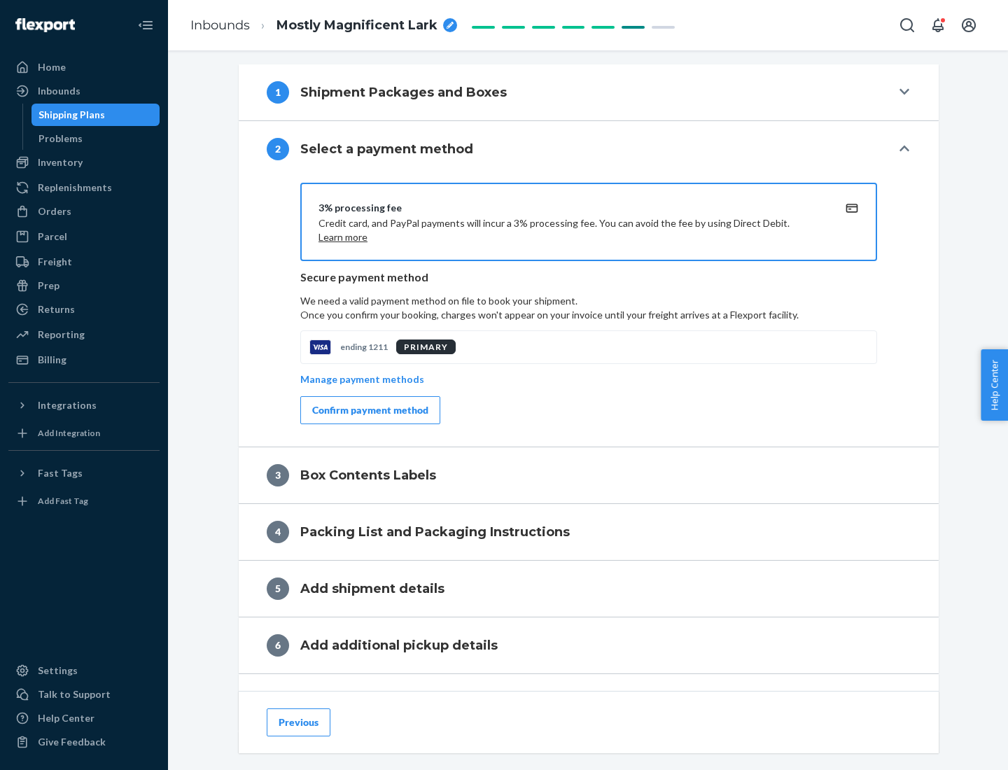
click at [369, 410] on div "Confirm payment method" at bounding box center [370, 410] width 116 height 14
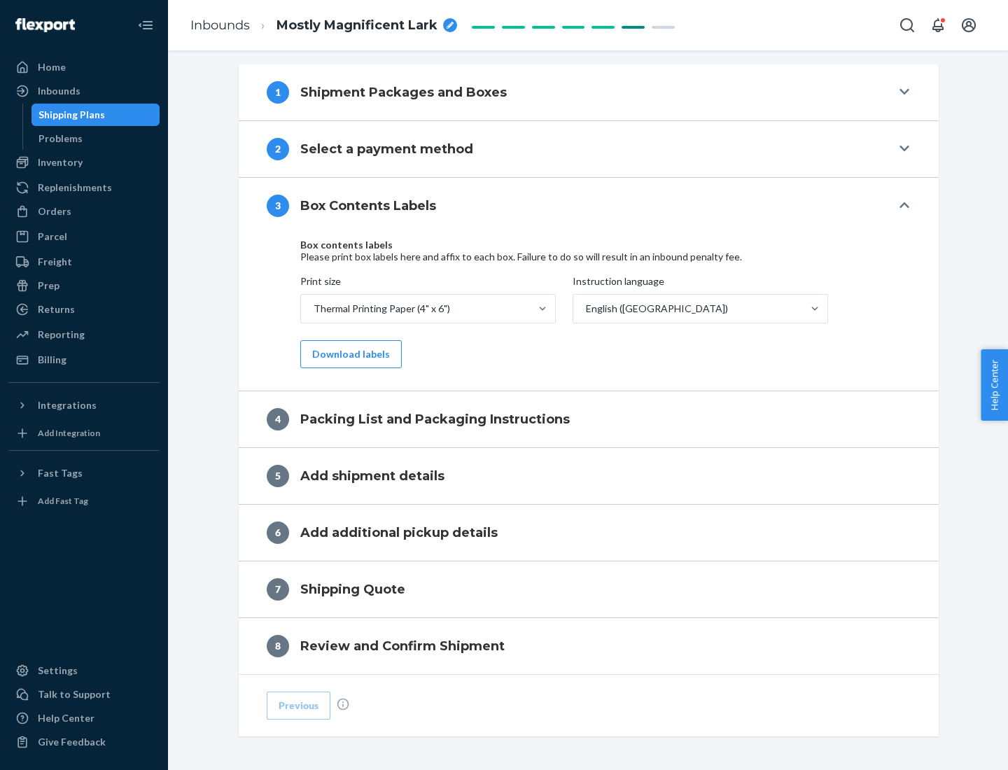
scroll to position [446, 0]
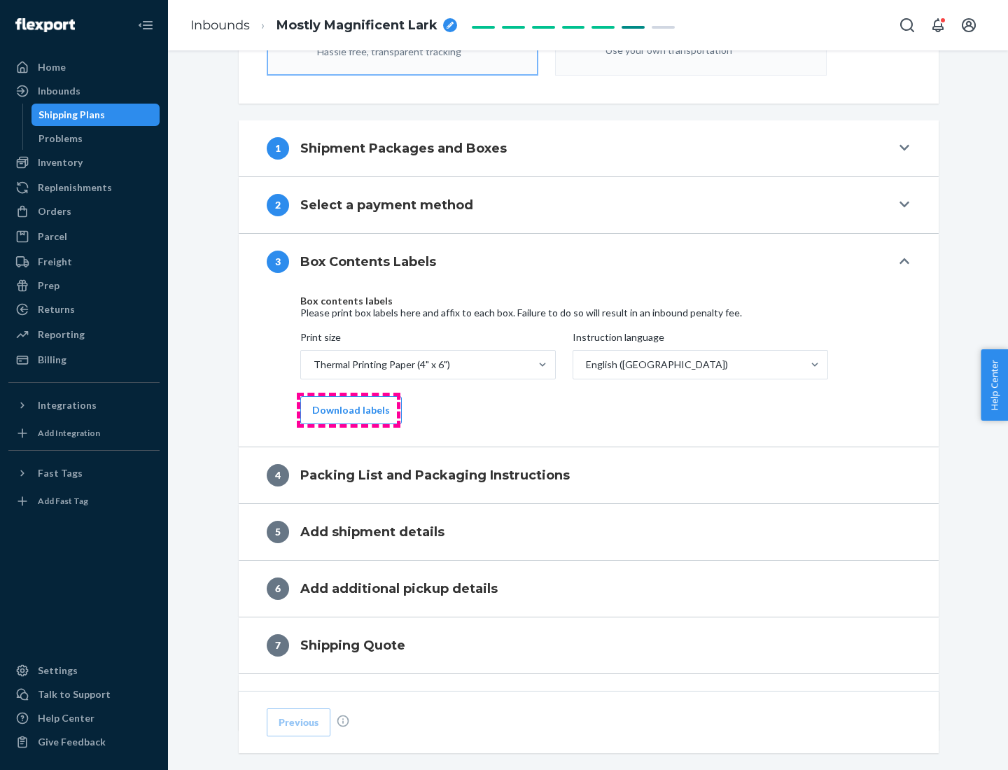
click at [348, 410] on button "Download labels" at bounding box center [350, 410] width 101 height 28
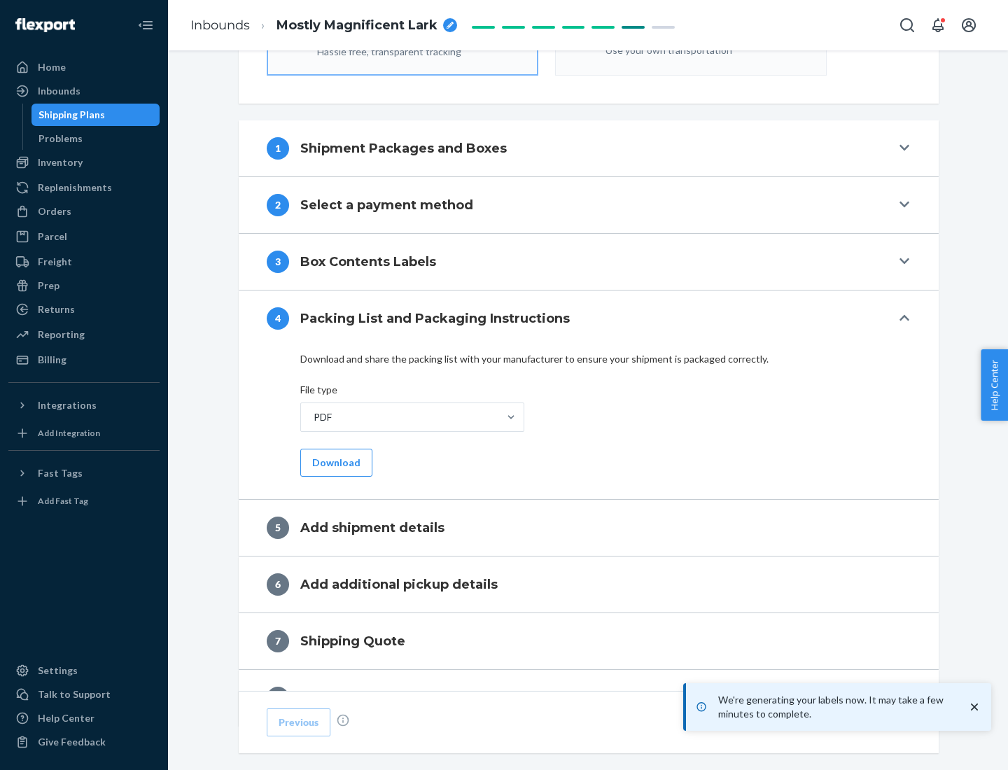
scroll to position [498, 0]
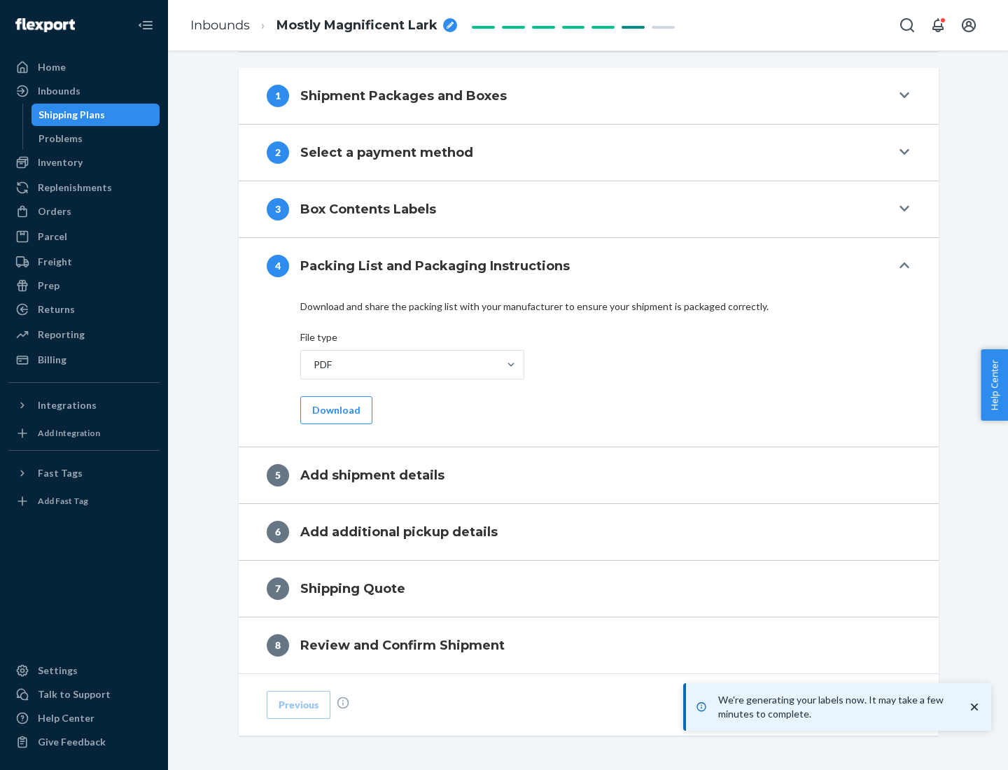
click at [335, 409] on button "Download" at bounding box center [336, 410] width 72 height 28
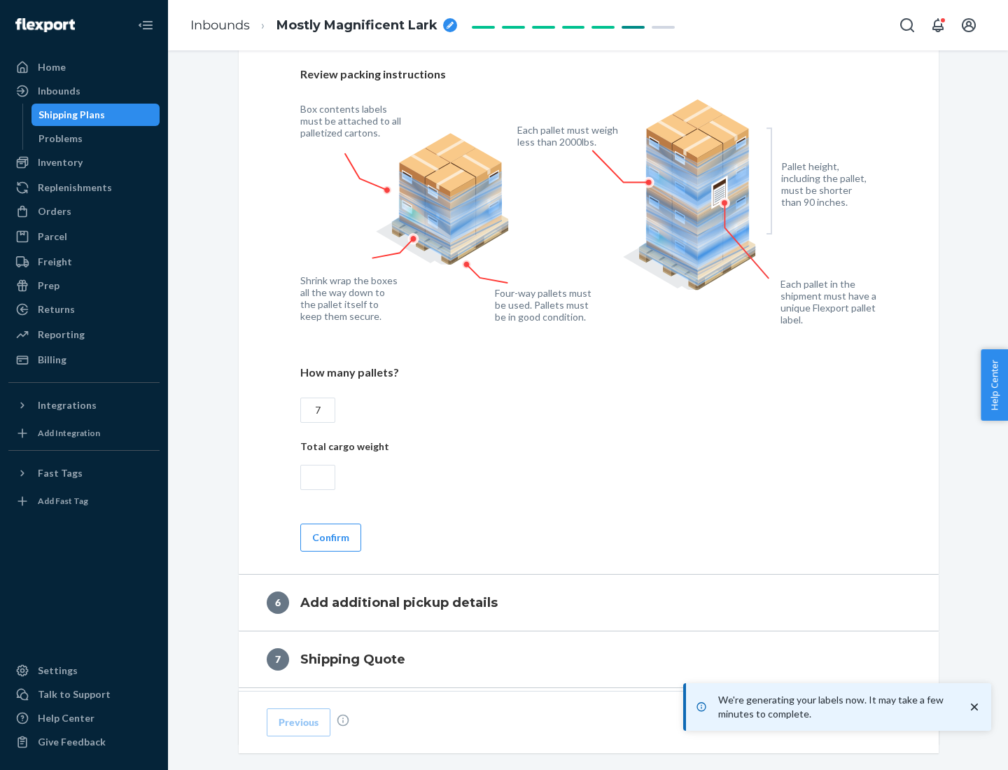
scroll to position [965, 0]
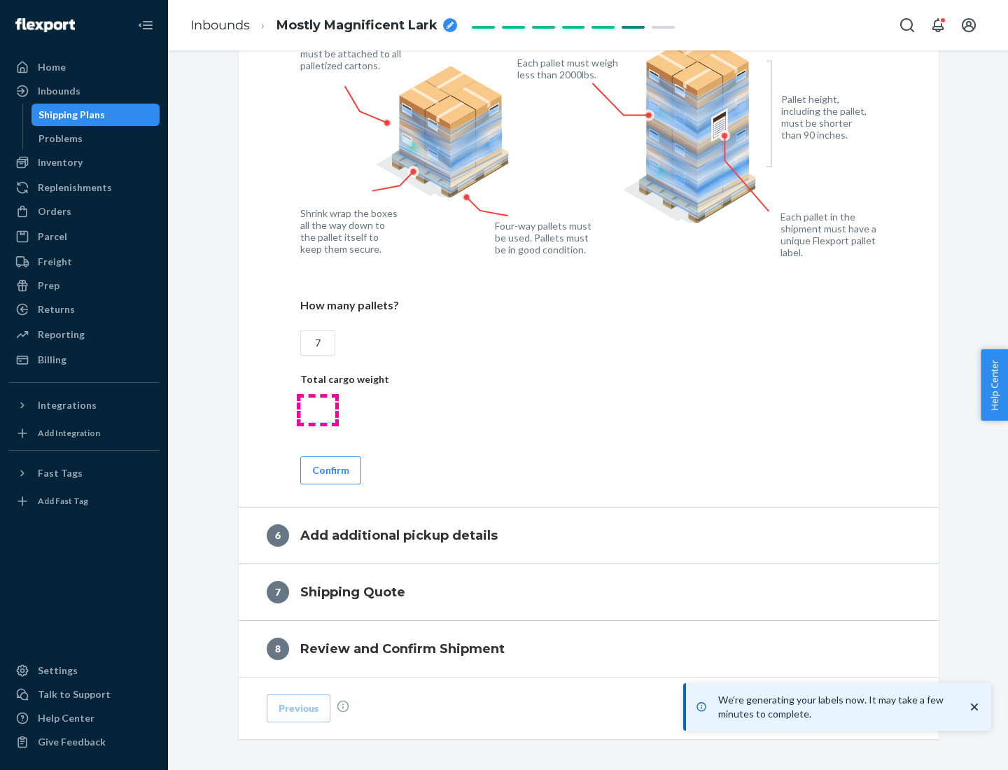
type input "7"
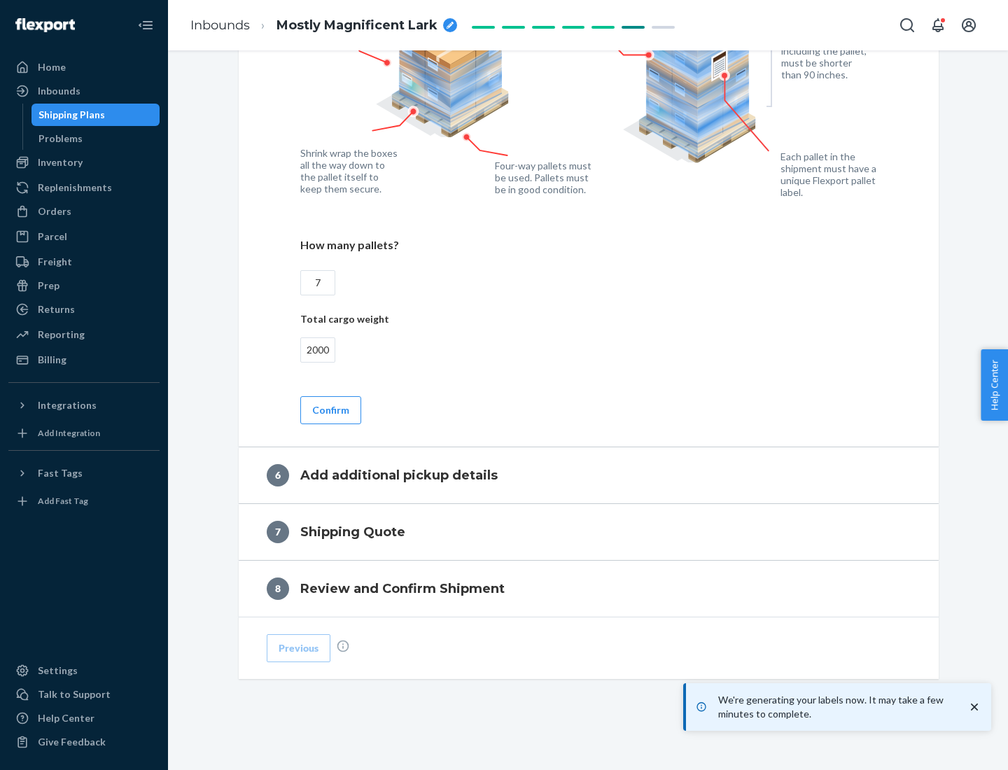
type input "2000"
click at [330, 409] on button "Confirm" at bounding box center [330, 410] width 61 height 28
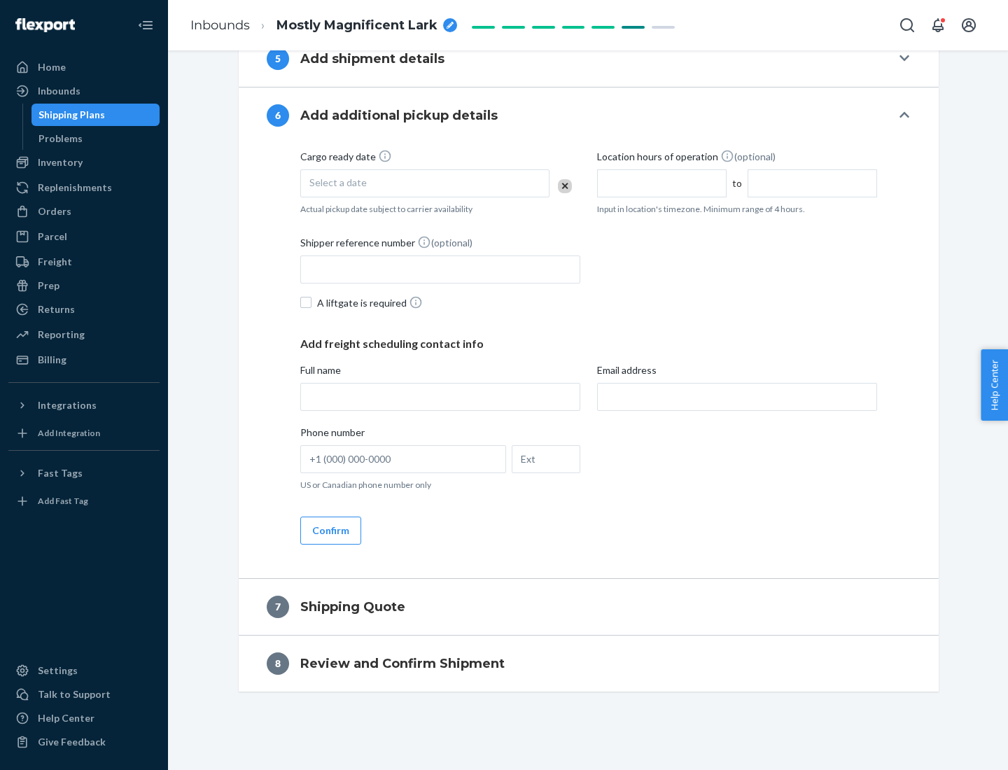
scroll to position [535, 0]
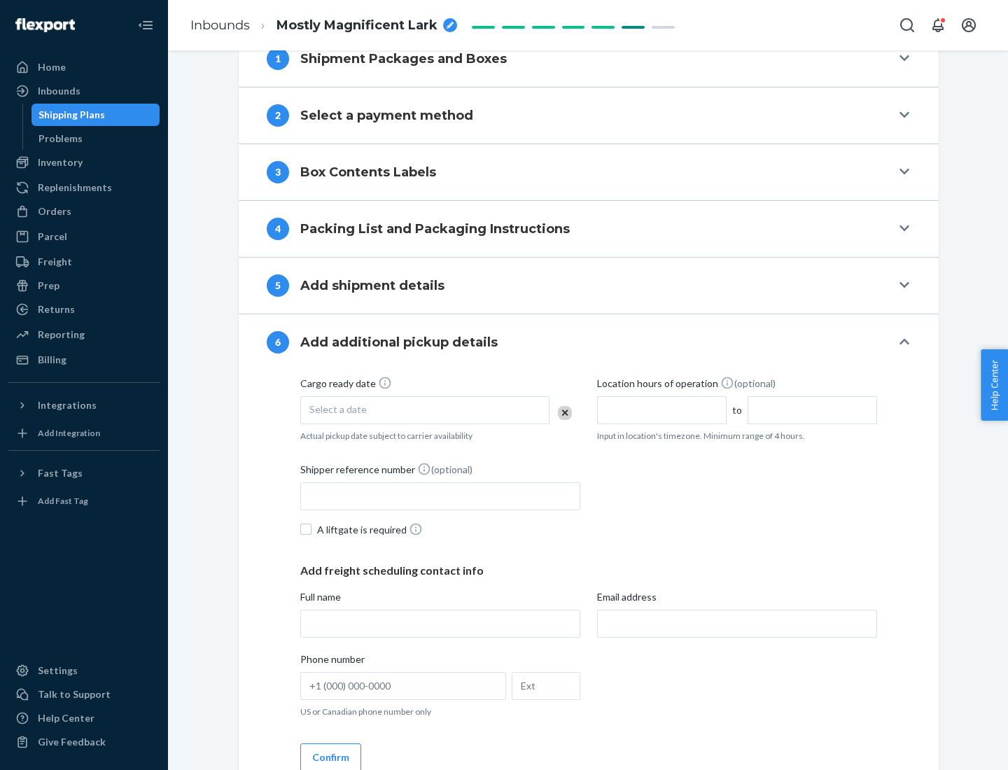
click at [425, 409] on div "Select a date" at bounding box center [424, 410] width 249 height 28
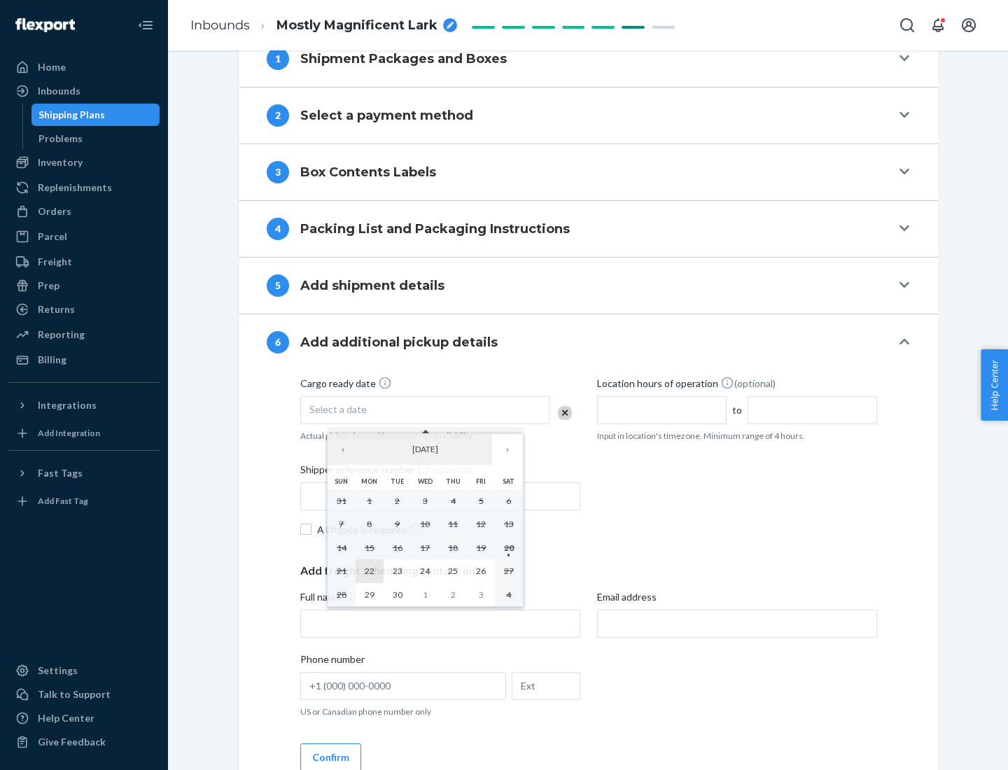
click at [369, 570] on abbr "22" at bounding box center [370, 571] width 10 height 10
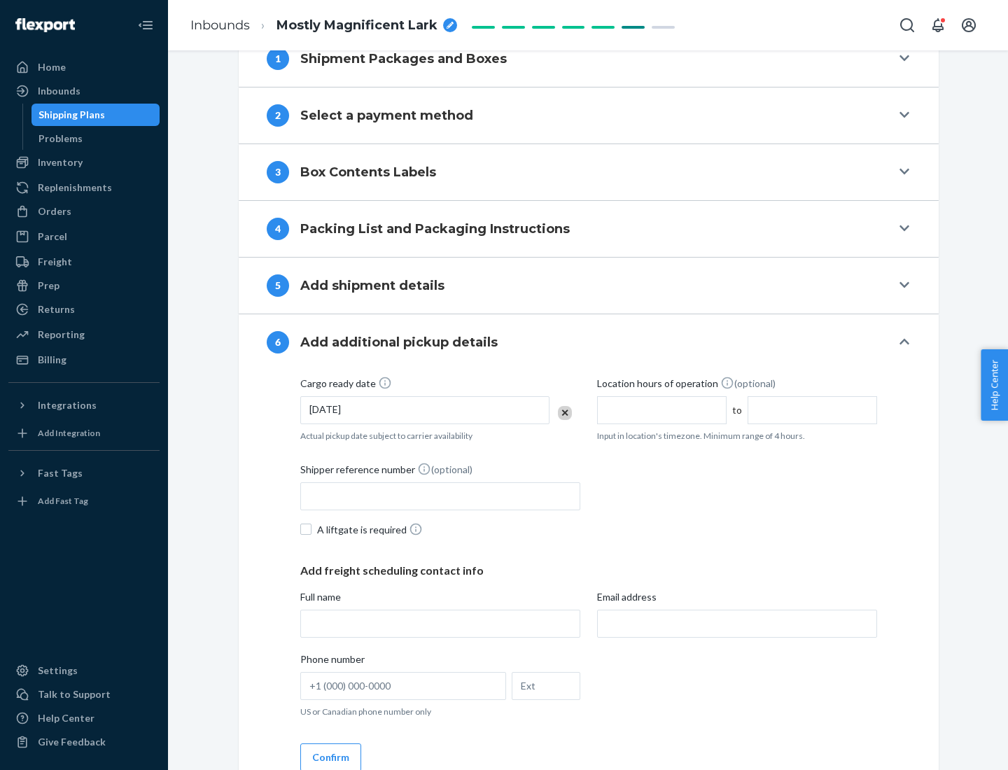
scroll to position [749, 0]
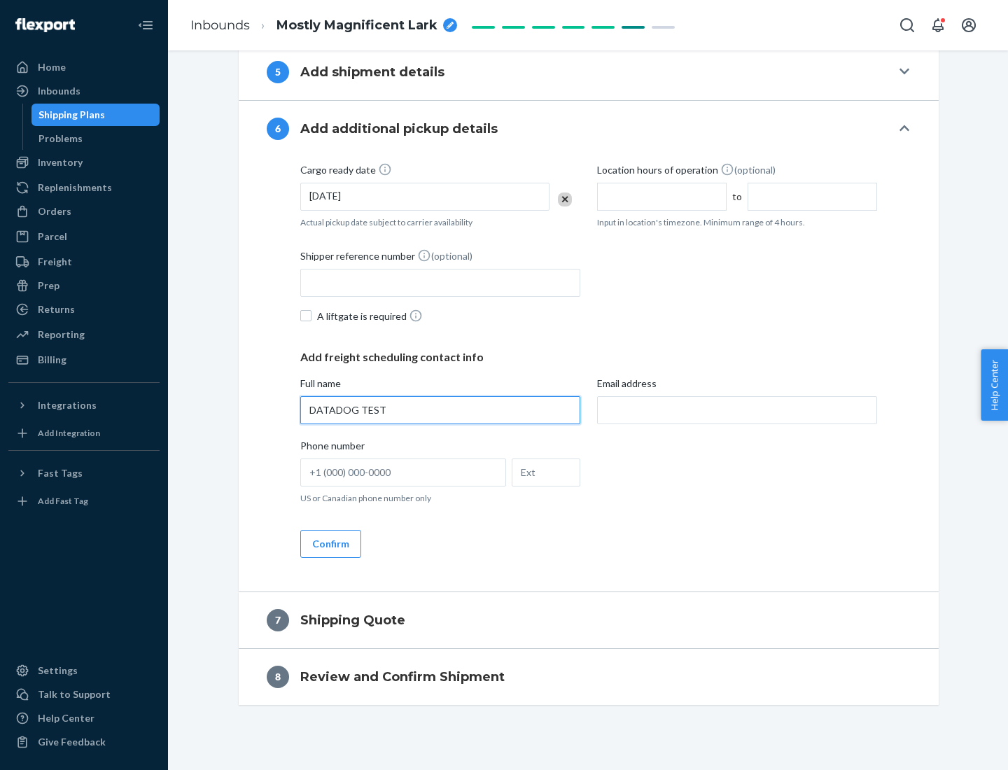
type input "DATADOG TEST"
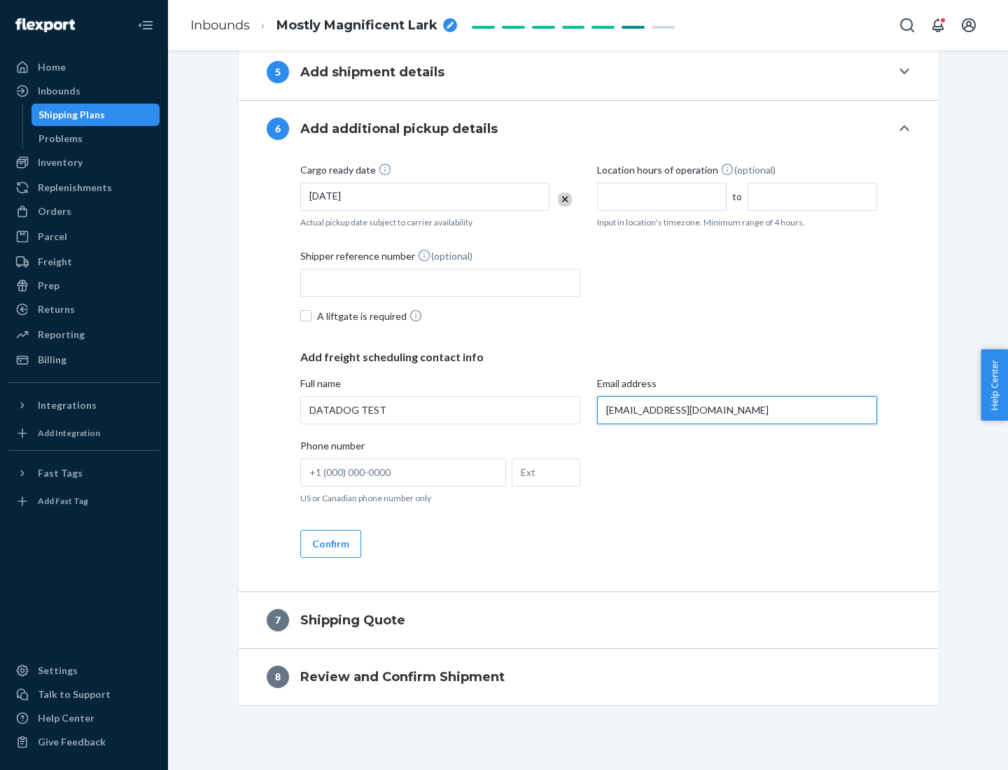
scroll to position [762, 0]
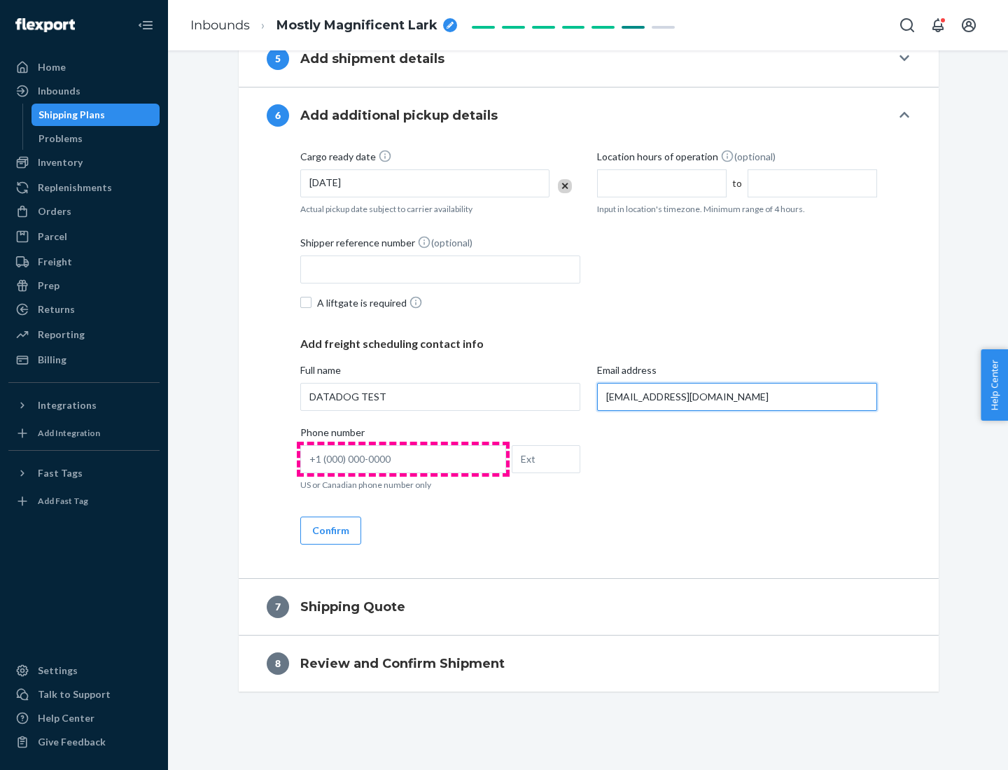
type input "[EMAIL_ADDRESS][DOMAIN_NAME]"
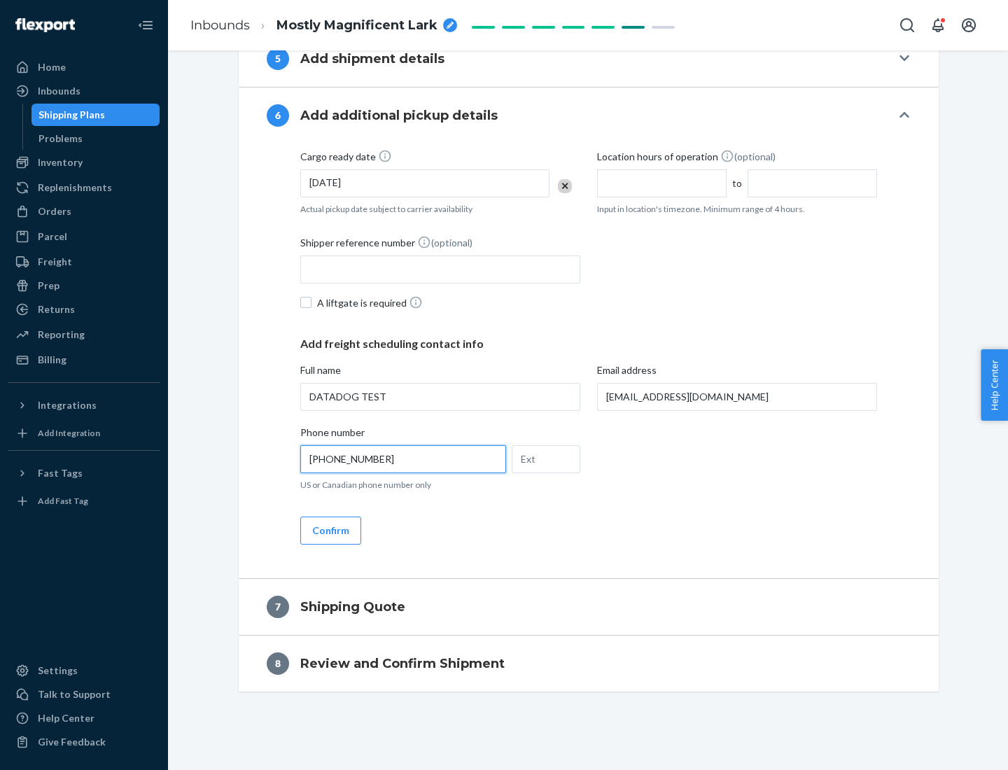
type input "[PHONE_NUMBER]"
click at [330, 530] on button "Confirm" at bounding box center [330, 531] width 61 height 28
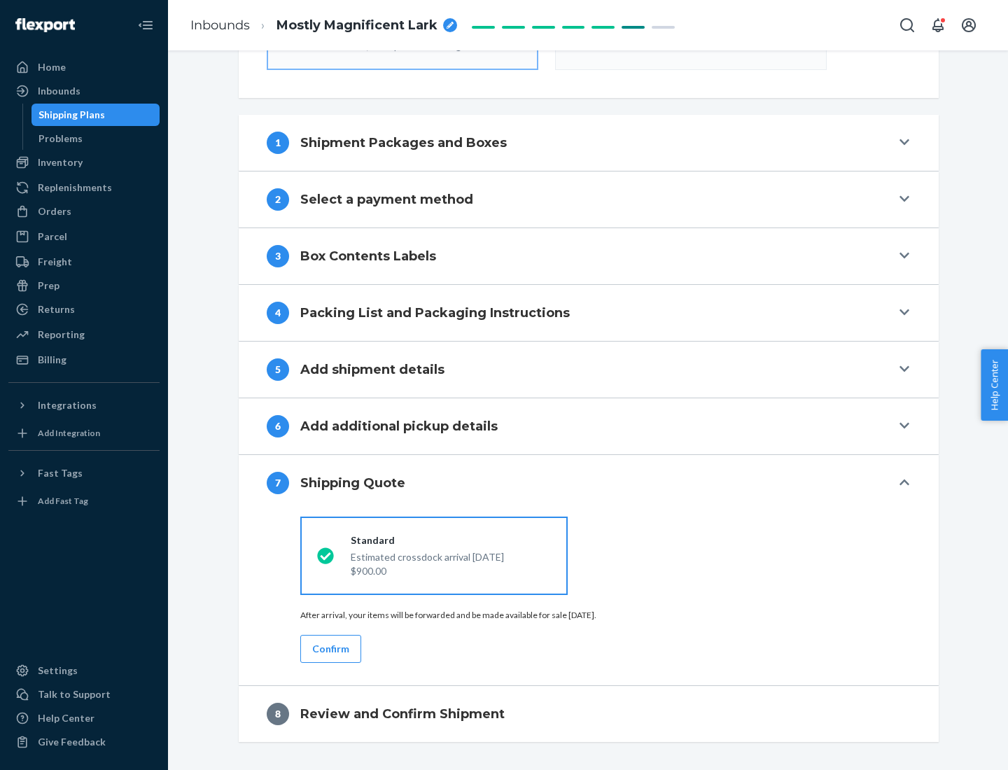
scroll to position [502, 0]
